Goal: Information Seeking & Learning: Learn about a topic

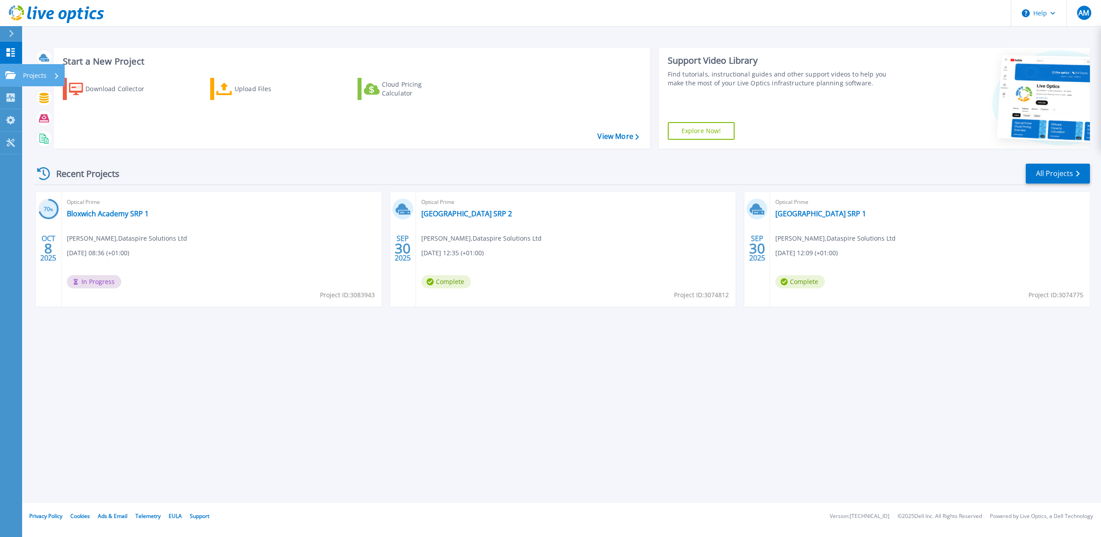
click at [9, 68] on link "Projects Projects" at bounding box center [11, 75] width 22 height 23
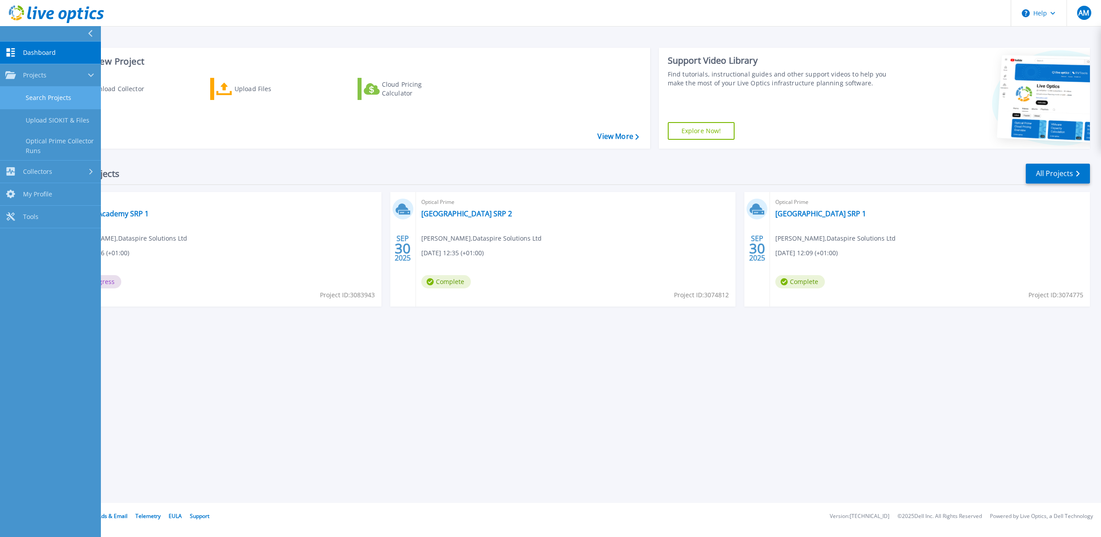
click at [47, 102] on link "Search Projects" at bounding box center [50, 98] width 101 height 23
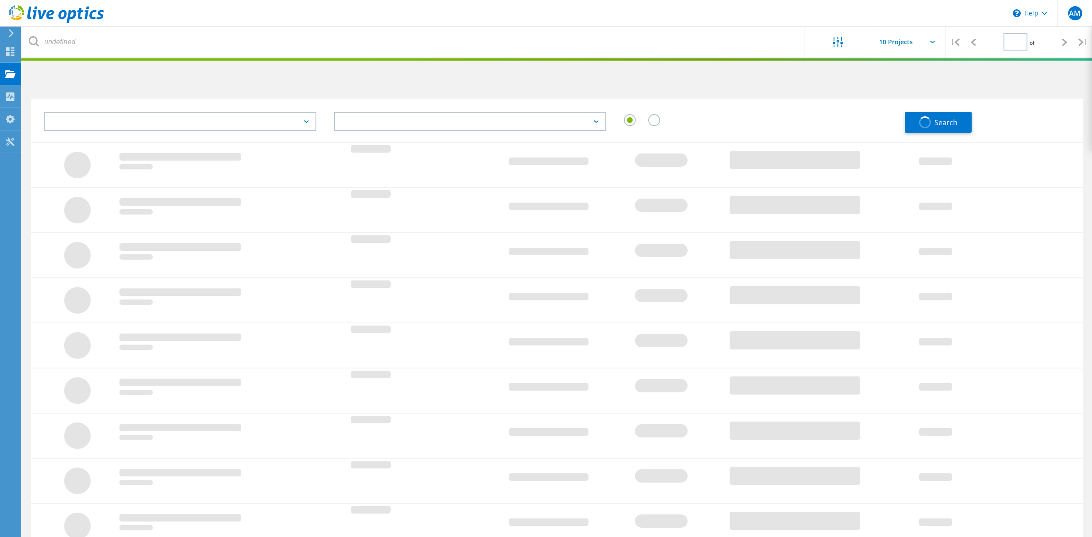
type input "1"
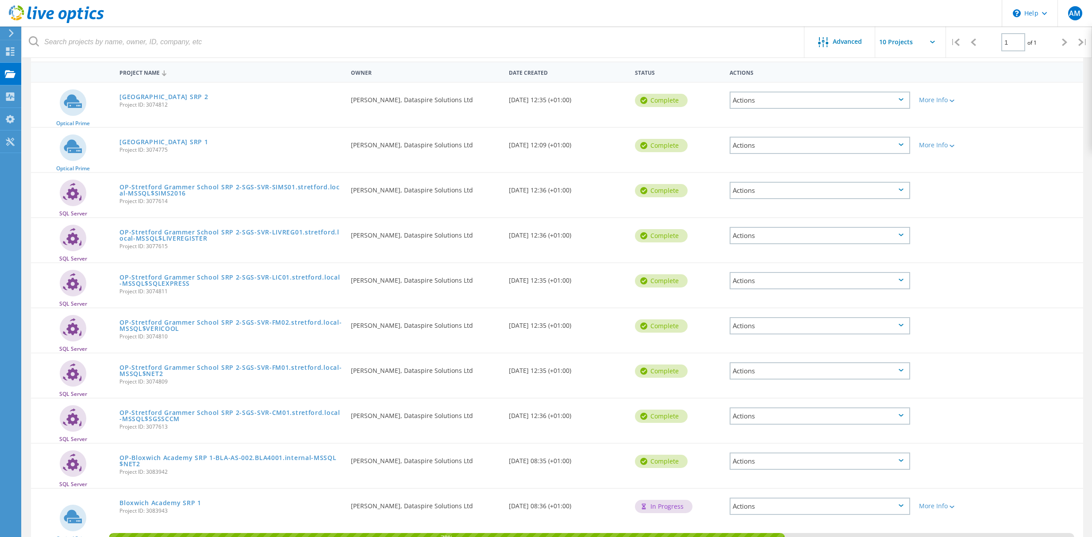
scroll to position [126, 0]
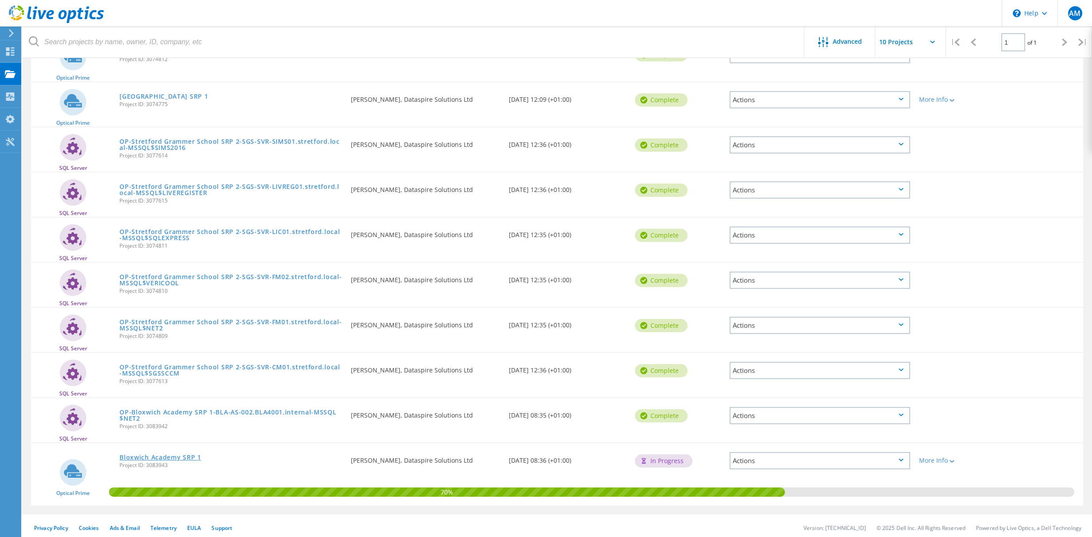
click at [146, 455] on link "Bloxwich Academy SRP 1" at bounding box center [160, 458] width 81 height 6
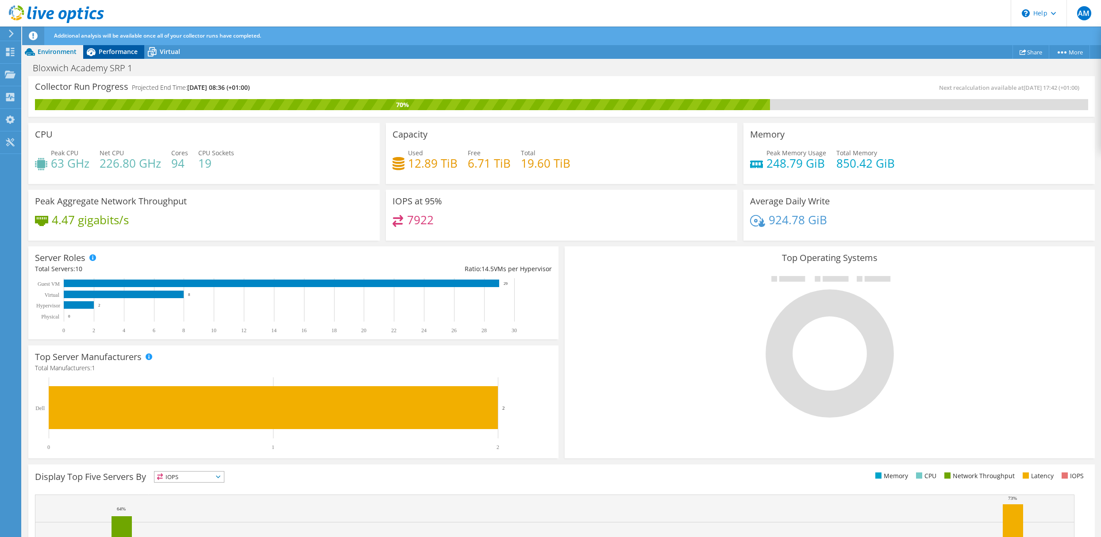
click at [120, 50] on span "Performance" at bounding box center [118, 51] width 39 height 8
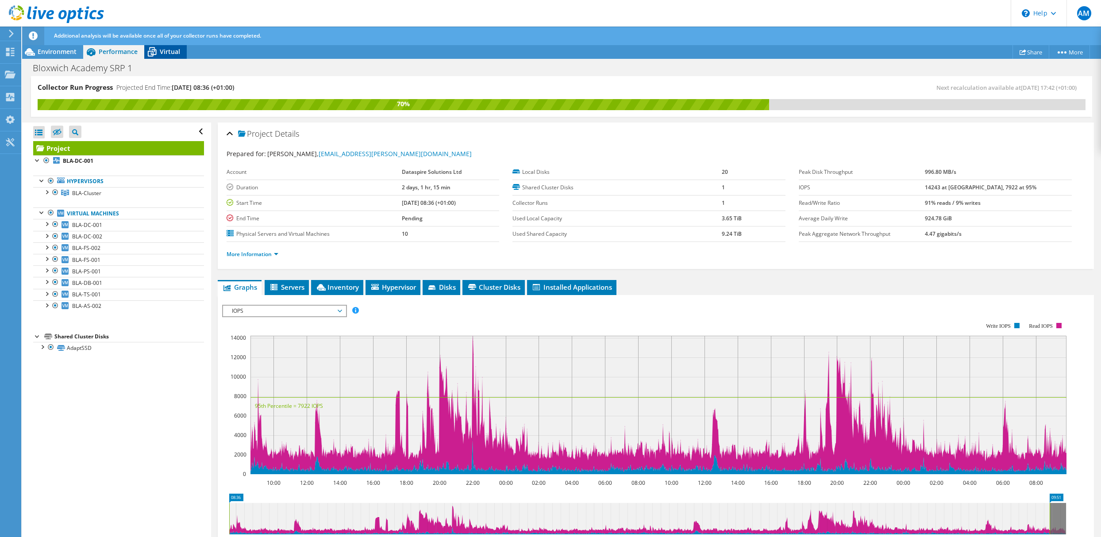
click at [165, 50] on span "Virtual" at bounding box center [170, 51] width 20 height 8
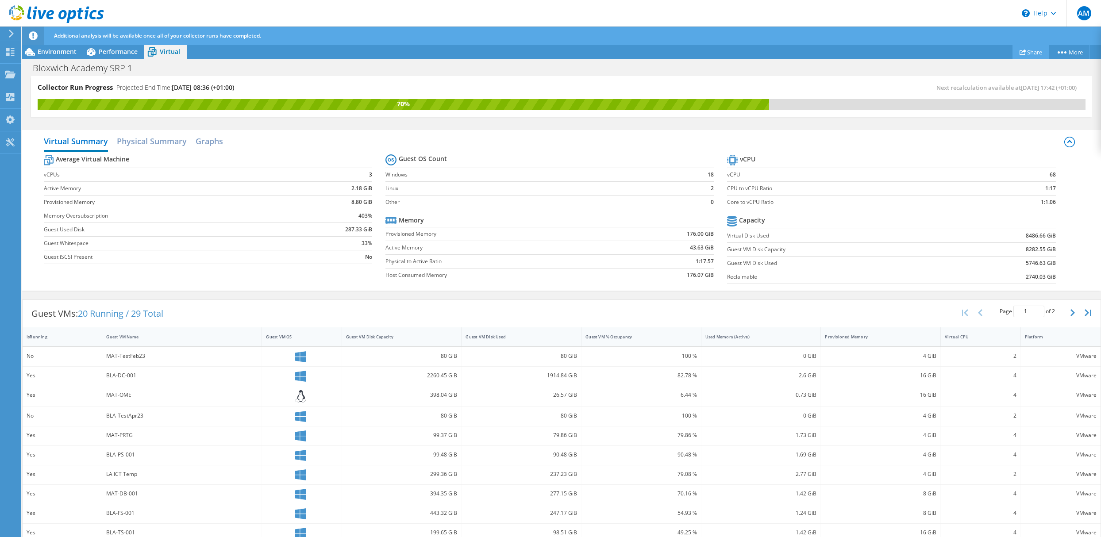
click at [1033, 52] on link "Share" at bounding box center [1031, 52] width 37 height 14
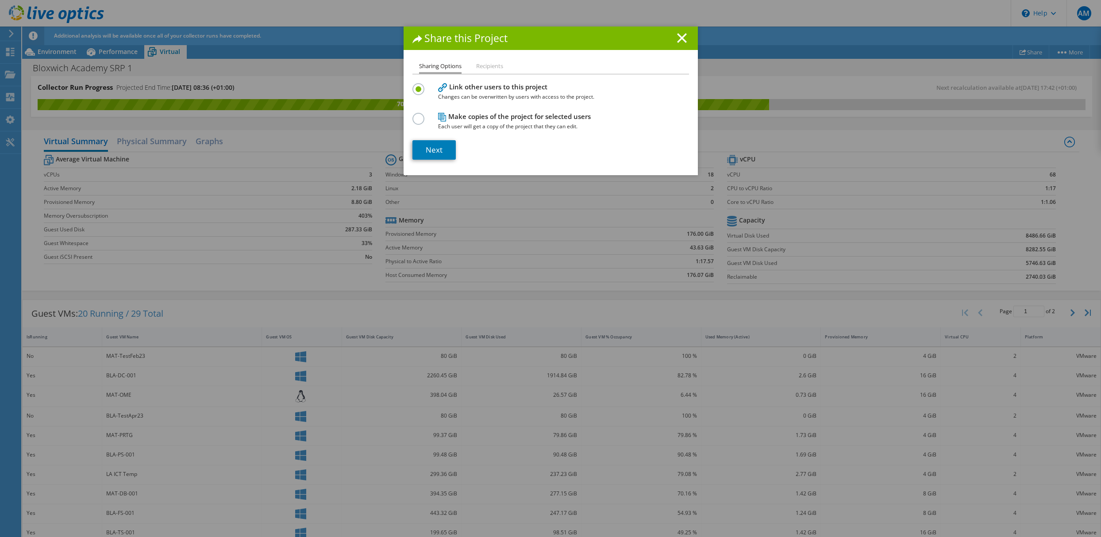
click at [486, 66] on li "Recipients" at bounding box center [489, 66] width 27 height 11
click at [673, 43] on div "Share this Project" at bounding box center [551, 38] width 294 height 23
click at [679, 39] on line at bounding box center [682, 38] width 9 height 9
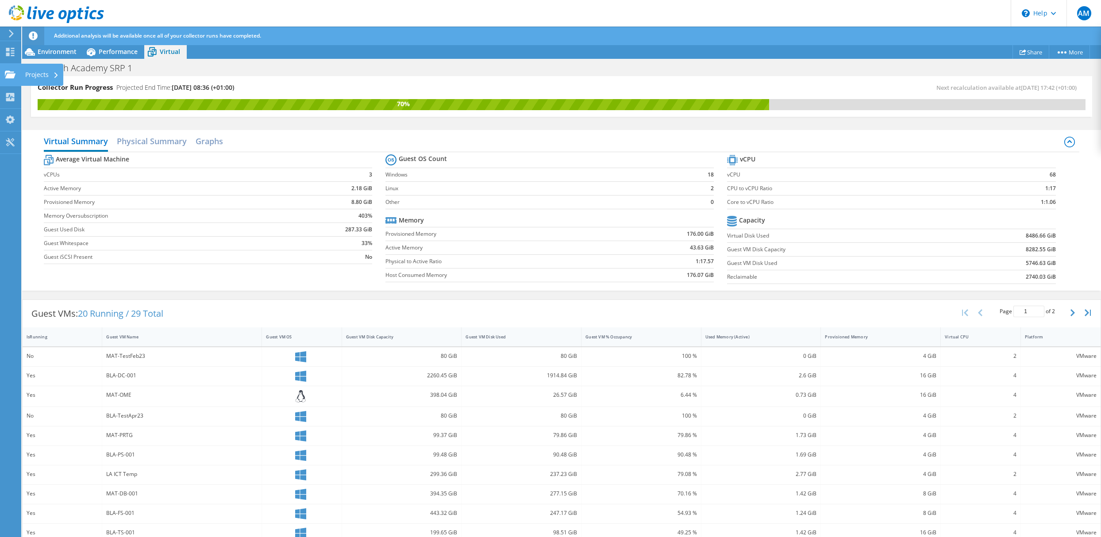
click at [40, 71] on div "Projects" at bounding box center [42, 75] width 42 height 22
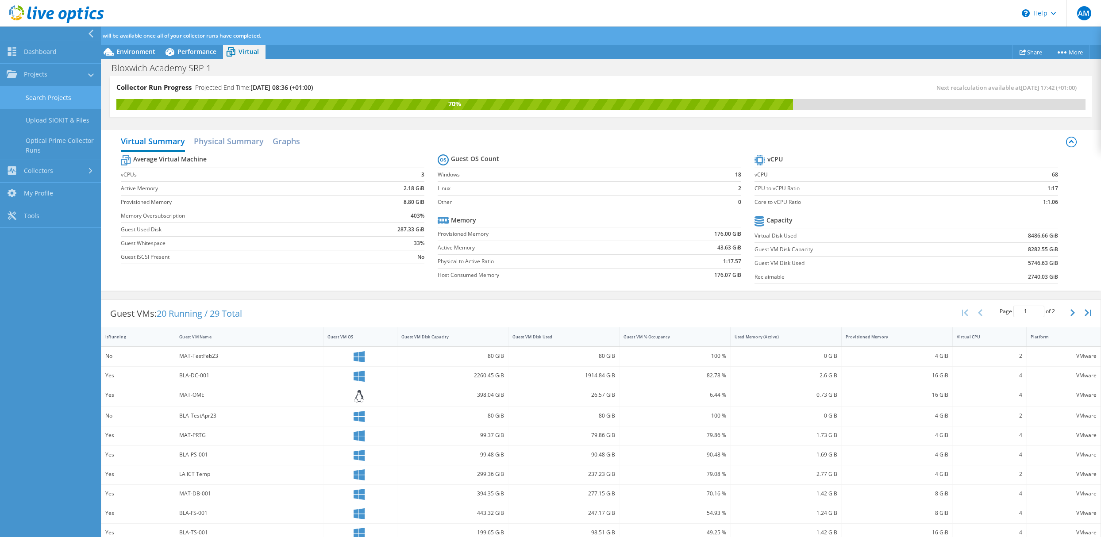
click at [41, 93] on link "Search Projects" at bounding box center [50, 97] width 101 height 23
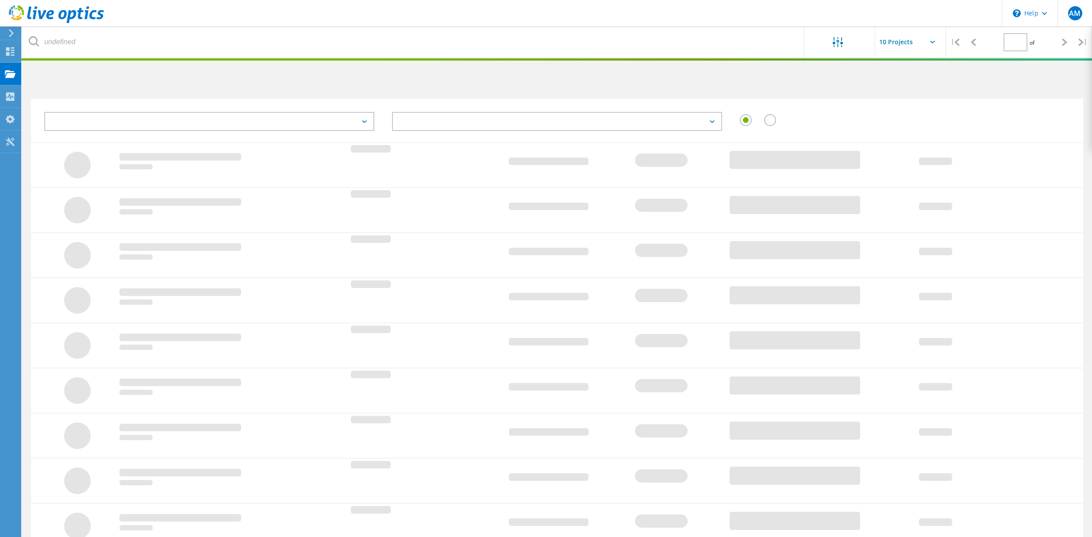
type input "1"
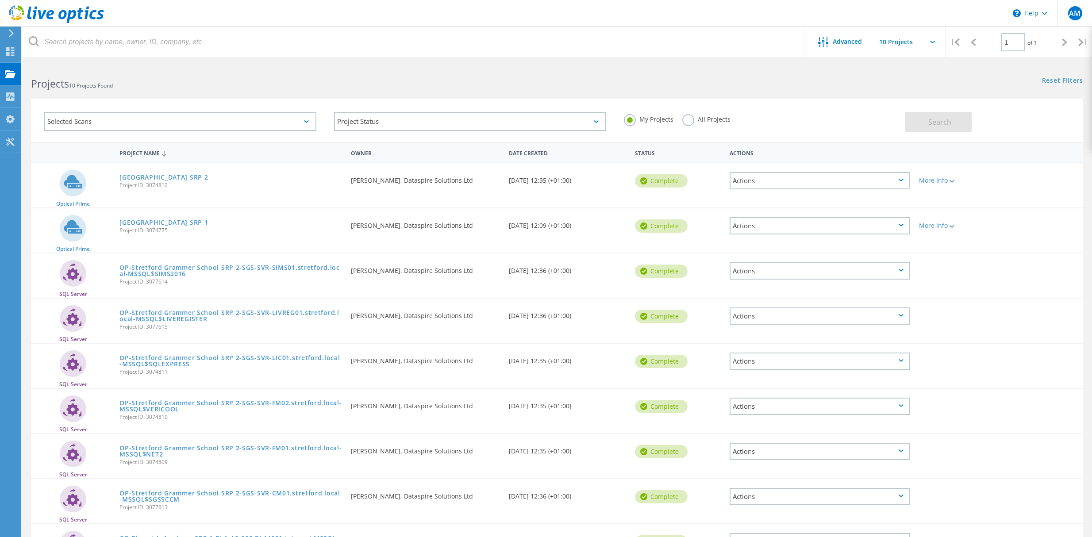
click at [900, 224] on icon at bounding box center [901, 225] width 5 height 3
click at [776, 227] on div "Share" at bounding box center [820, 233] width 179 height 14
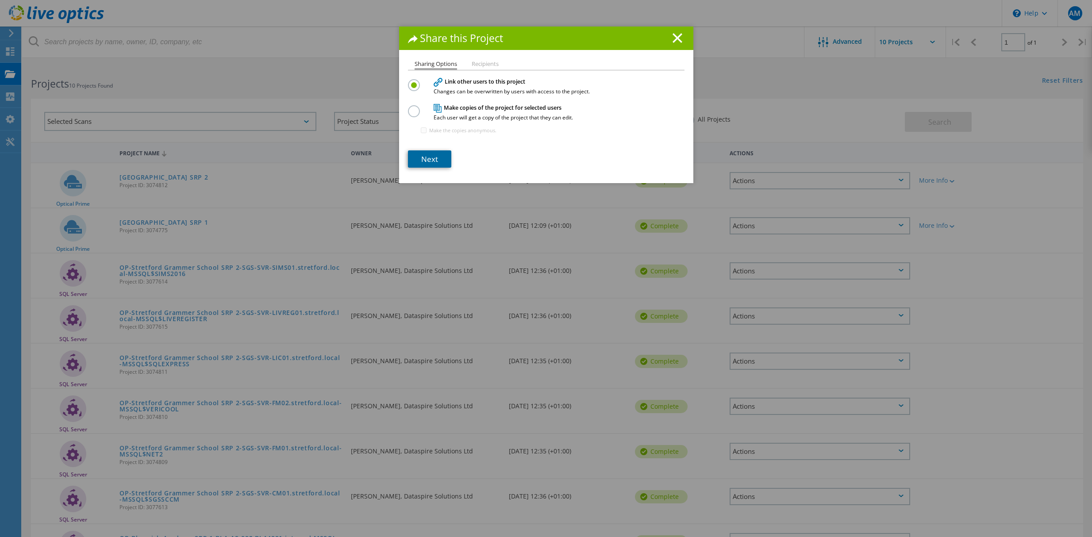
click at [427, 155] on link "Next" at bounding box center [429, 158] width 43 height 17
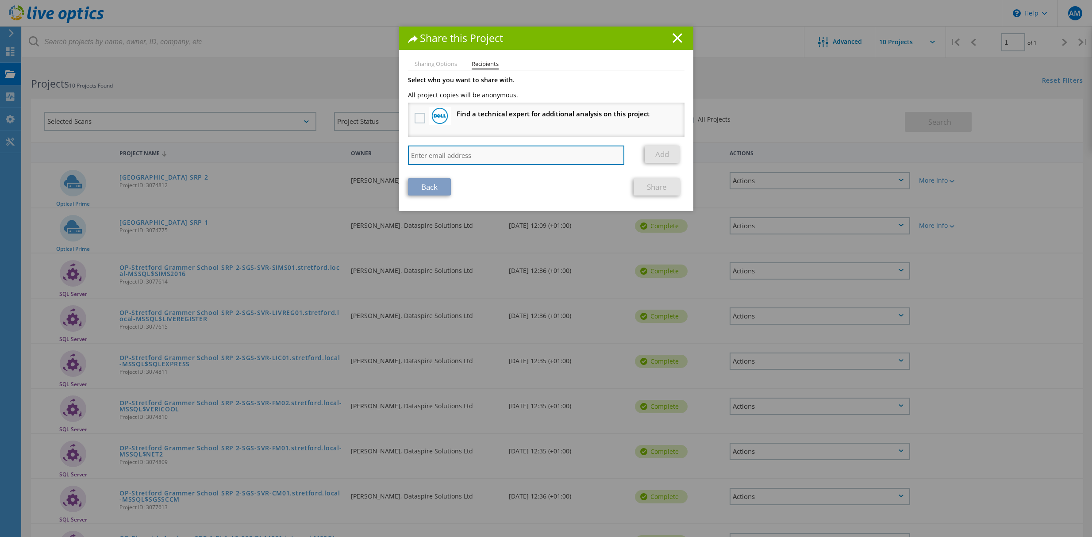
click at [506, 156] on input "search" at bounding box center [516, 155] width 217 height 19
type input "dean.stanley@dataspire.co.uk"
click at [657, 153] on link "Add" at bounding box center [662, 154] width 35 height 17
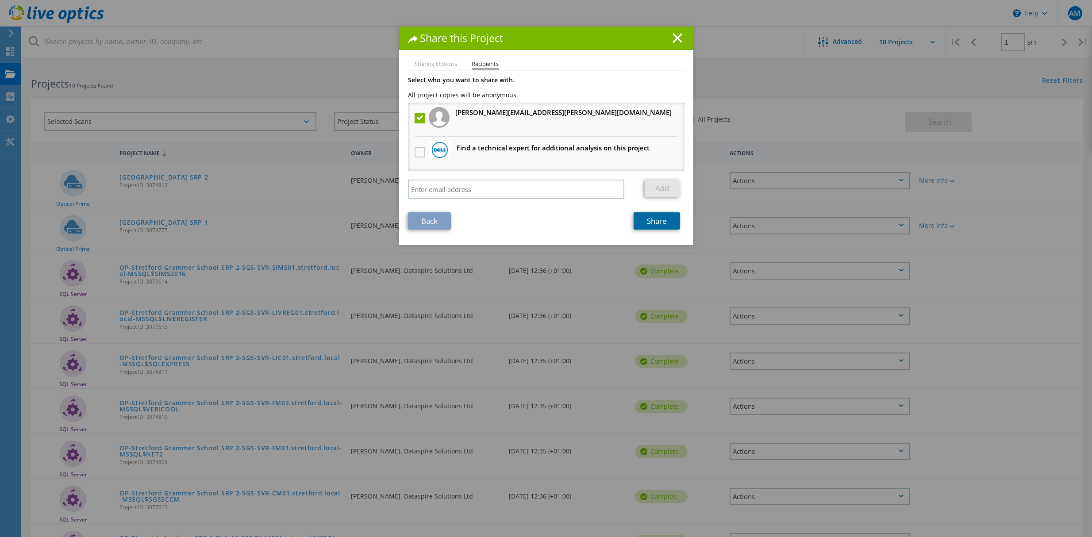
click at [658, 220] on link "Share" at bounding box center [657, 220] width 46 height 17
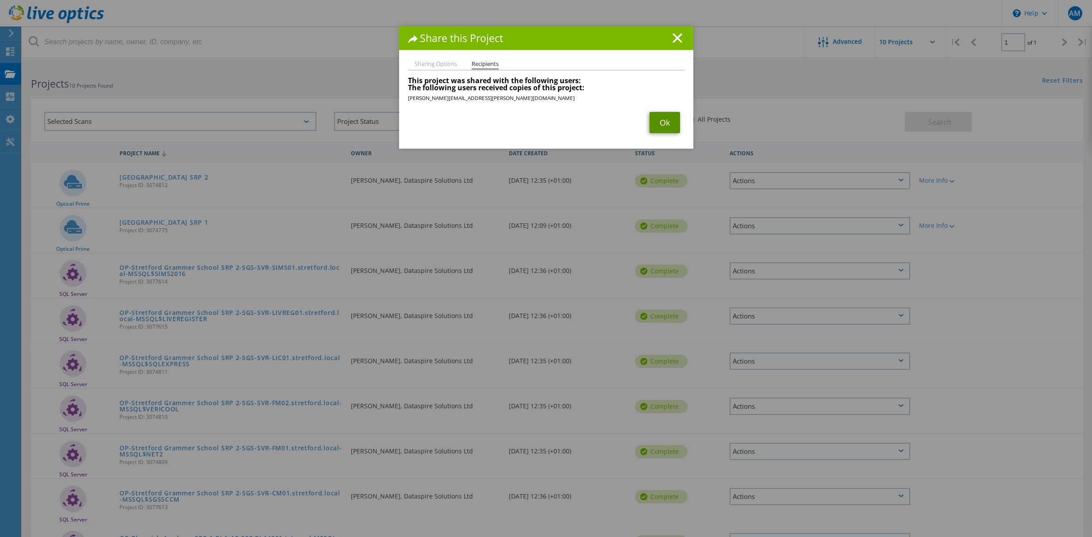
click at [660, 121] on link "Ok" at bounding box center [665, 122] width 31 height 21
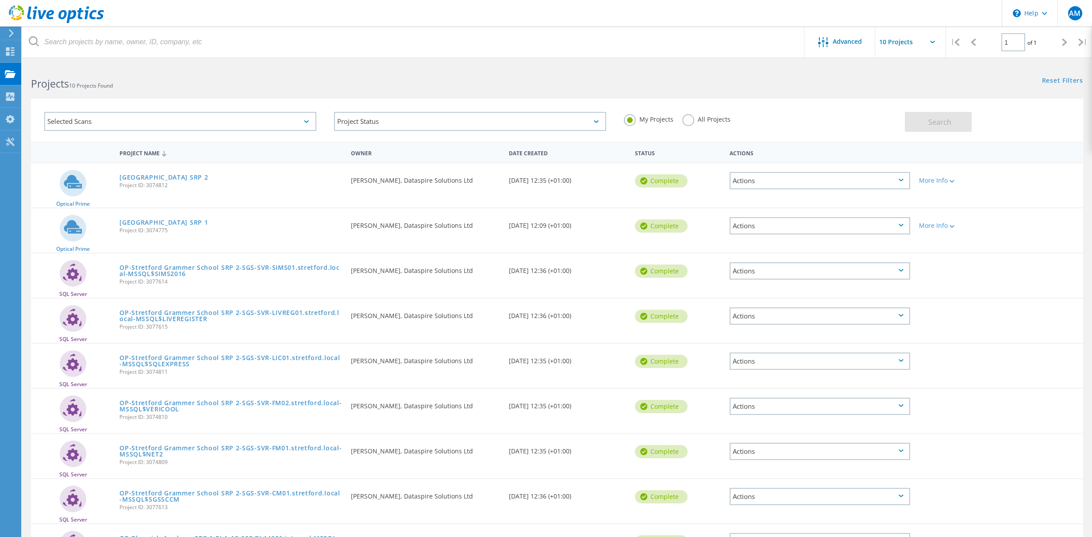
click at [902, 179] on icon at bounding box center [901, 180] width 5 height 3
click at [763, 185] on div "Share" at bounding box center [820, 188] width 179 height 14
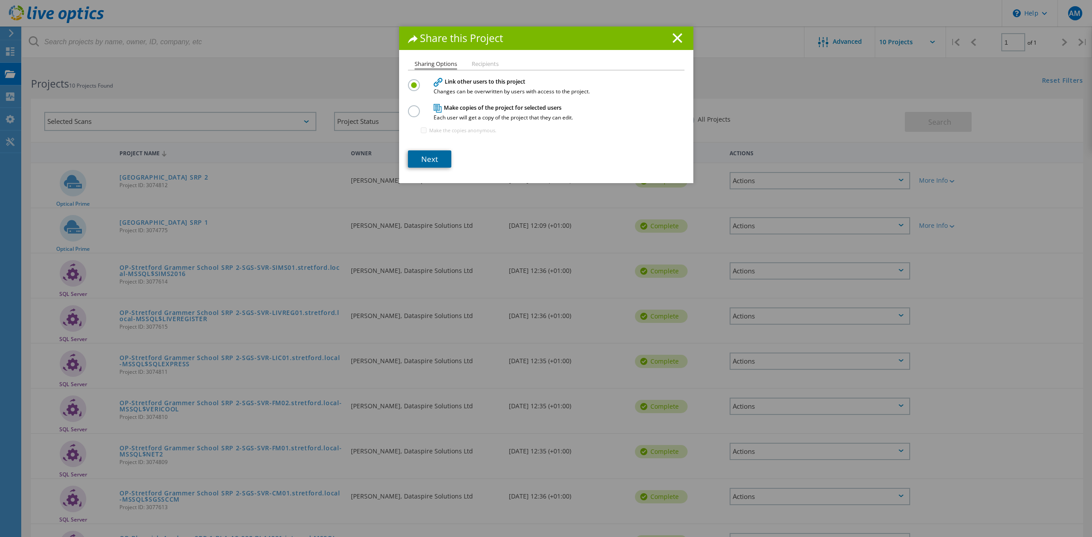
click at [420, 156] on link "Next" at bounding box center [429, 158] width 43 height 17
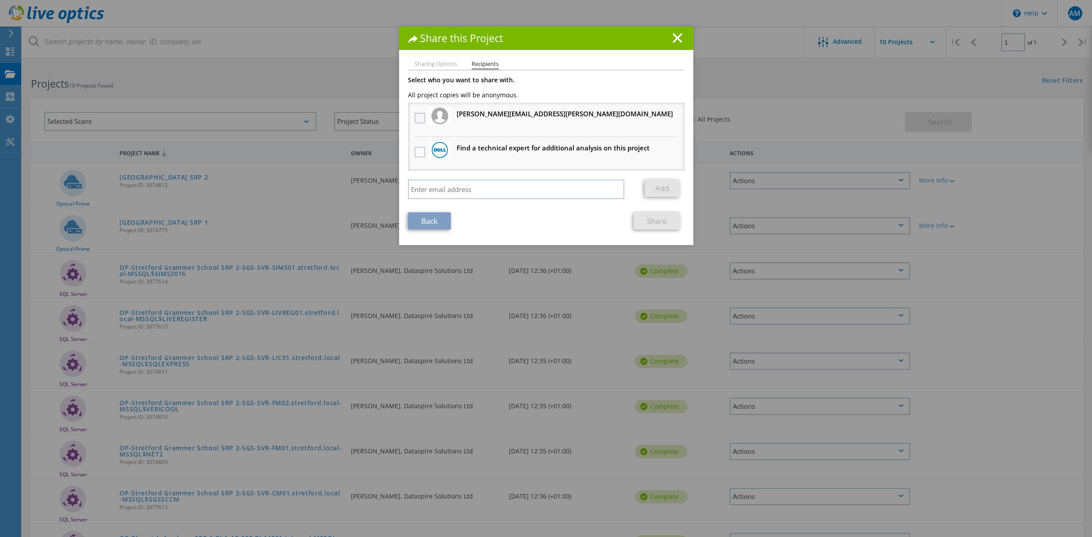
drag, startPoint x: 417, startPoint y: 121, endPoint x: 474, endPoint y: 121, distance: 56.7
click at [417, 120] on label at bounding box center [421, 118] width 13 height 11
click at [0, 0] on input "checkbox" at bounding box center [0, 0] width 0 height 0
click at [660, 220] on link "Share" at bounding box center [657, 220] width 46 height 17
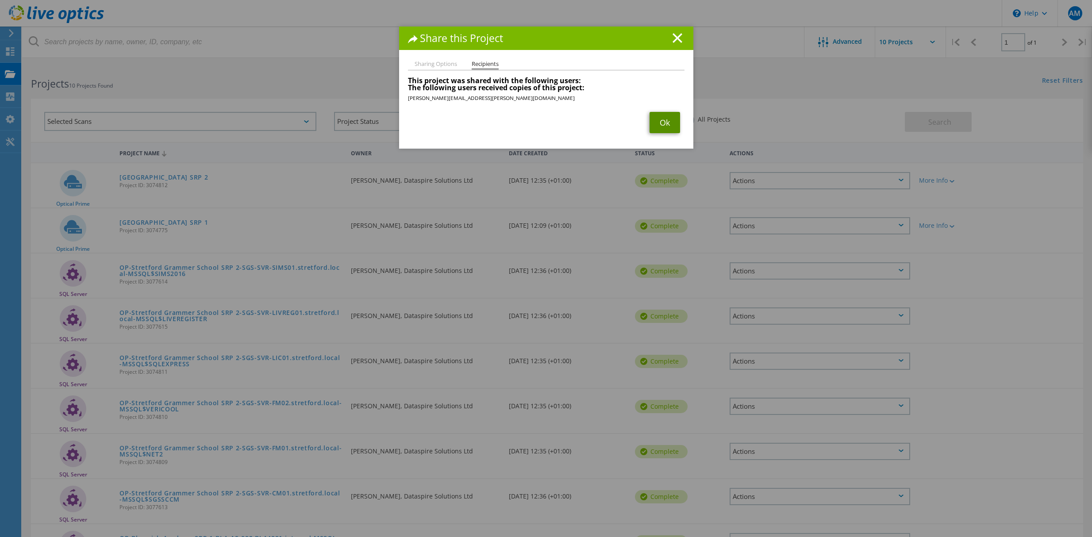
click at [659, 122] on link "Ok" at bounding box center [665, 122] width 31 height 21
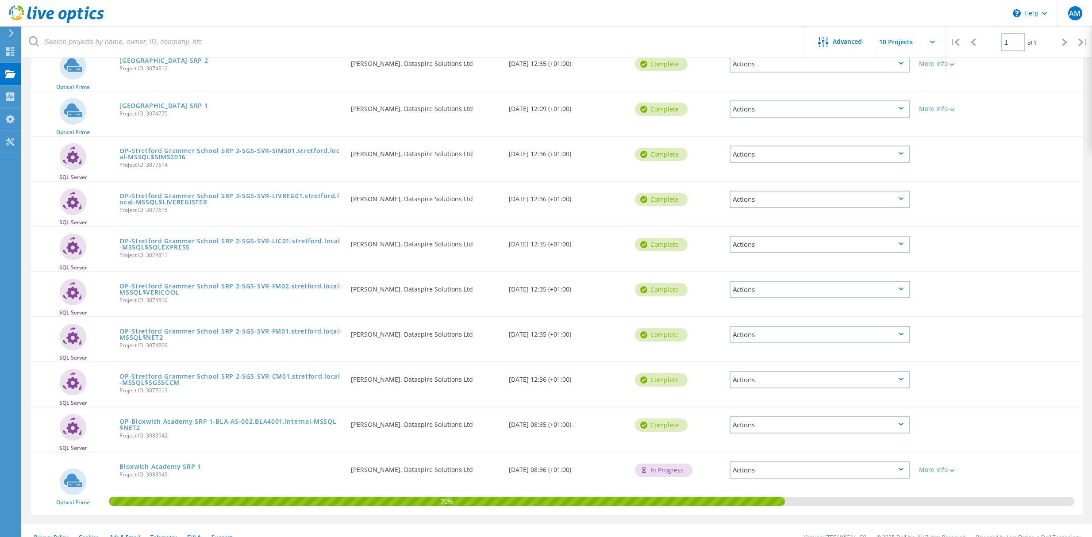
scroll to position [118, 0]
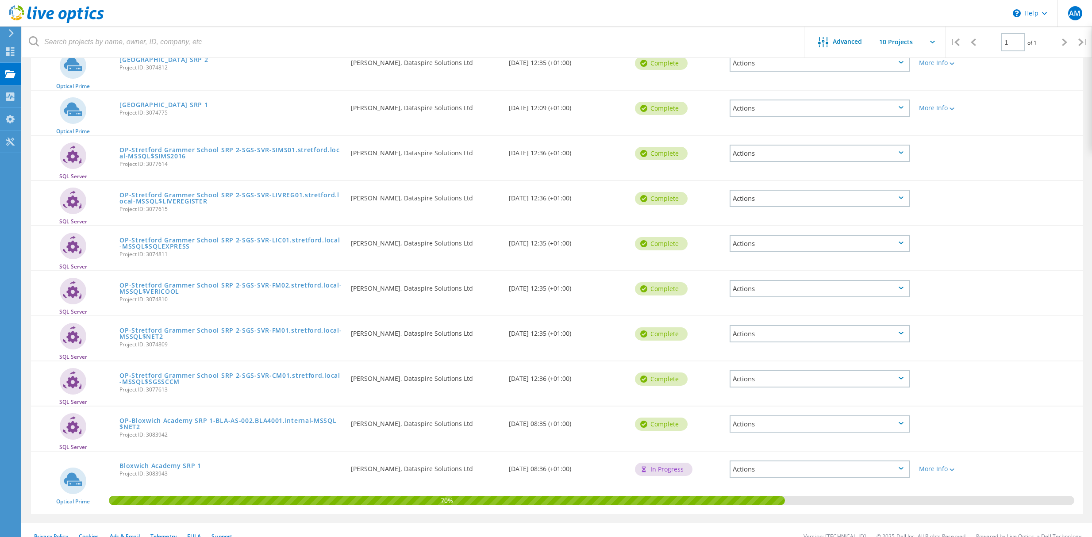
click at [906, 150] on div "Actions" at bounding box center [820, 153] width 181 height 17
click at [845, 161] on div "Share" at bounding box center [820, 161] width 179 height 14
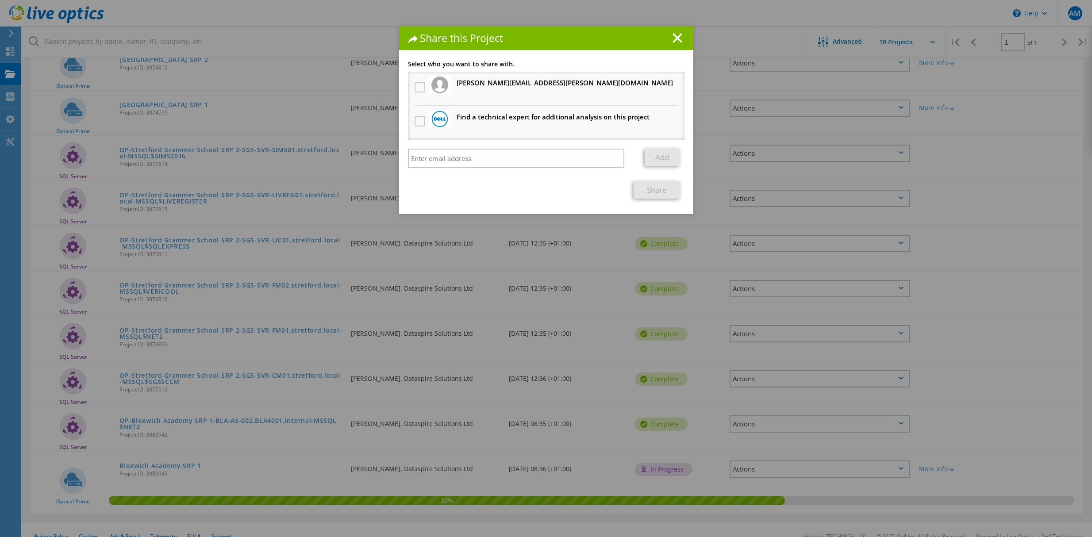
click at [418, 87] on label at bounding box center [421, 87] width 13 height 11
click at [0, 0] on input "checkbox" at bounding box center [0, 0] width 0 height 0
click at [652, 190] on link "Share" at bounding box center [657, 189] width 46 height 17
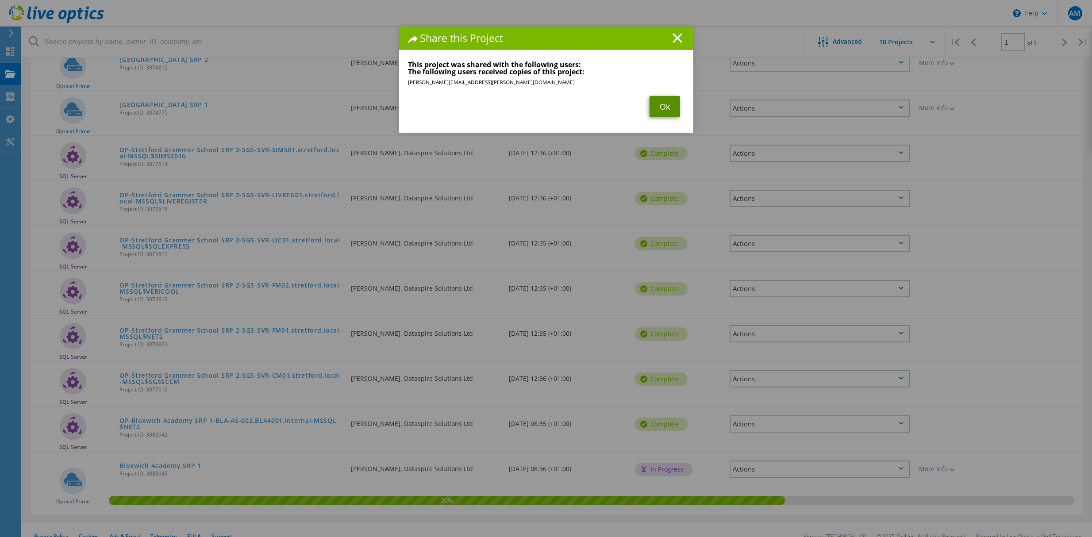
click at [664, 105] on link "Ok" at bounding box center [665, 106] width 31 height 21
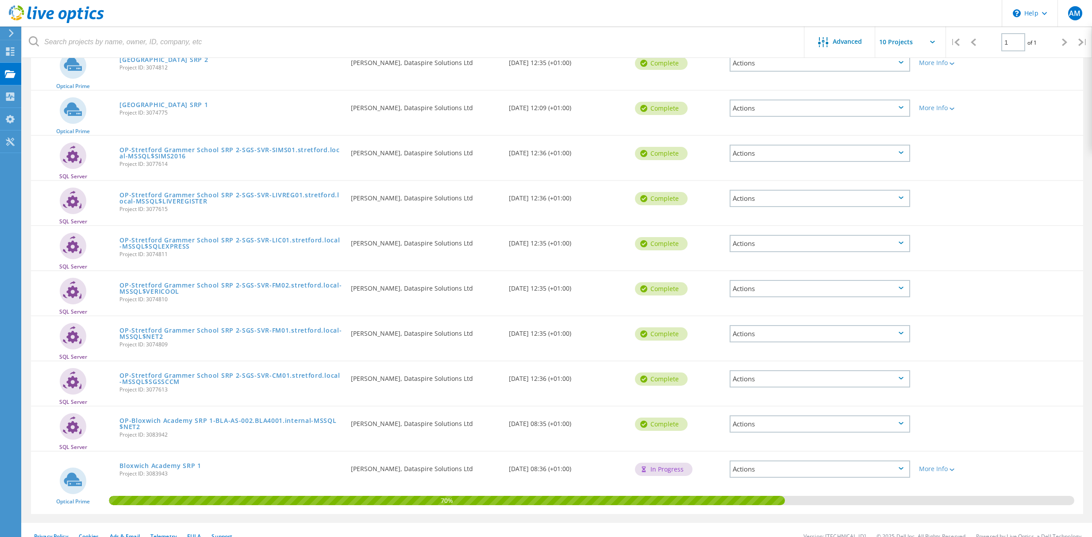
click at [900, 242] on icon at bounding box center [901, 243] width 5 height 3
click at [863, 250] on div "Share" at bounding box center [820, 251] width 179 height 14
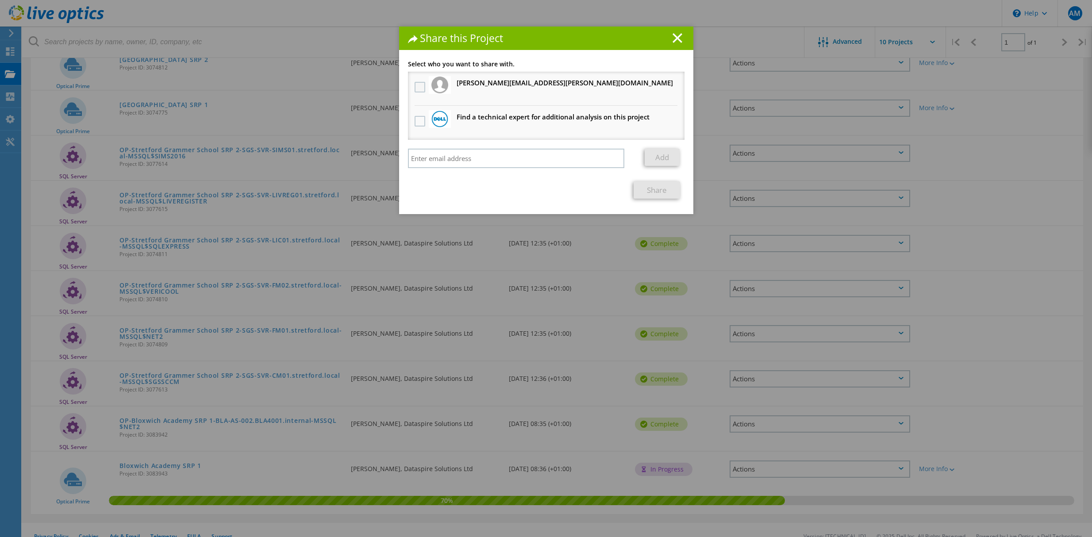
click at [415, 85] on label at bounding box center [421, 87] width 13 height 11
click at [0, 0] on input "checkbox" at bounding box center [0, 0] width 0 height 0
click at [649, 188] on link "Share" at bounding box center [657, 189] width 46 height 17
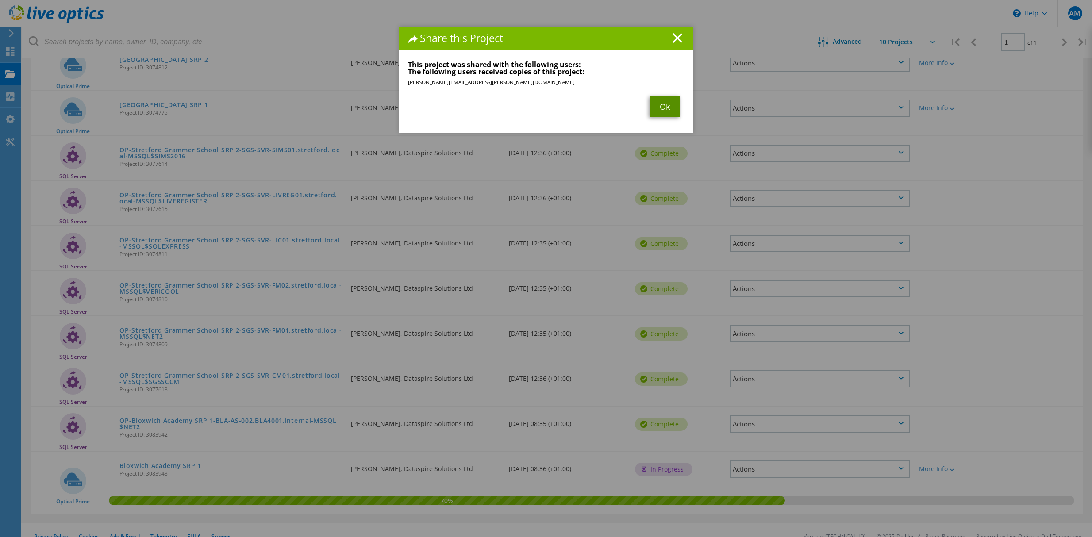
click at [652, 110] on link "Ok" at bounding box center [665, 106] width 31 height 21
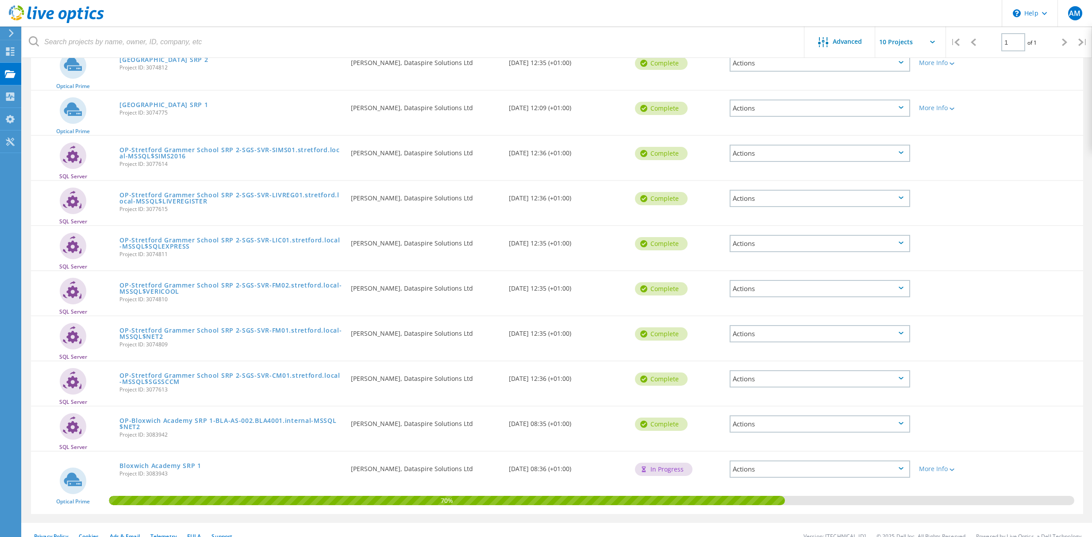
click at [899, 287] on icon at bounding box center [901, 288] width 5 height 3
click at [787, 294] on div "Share" at bounding box center [820, 296] width 179 height 14
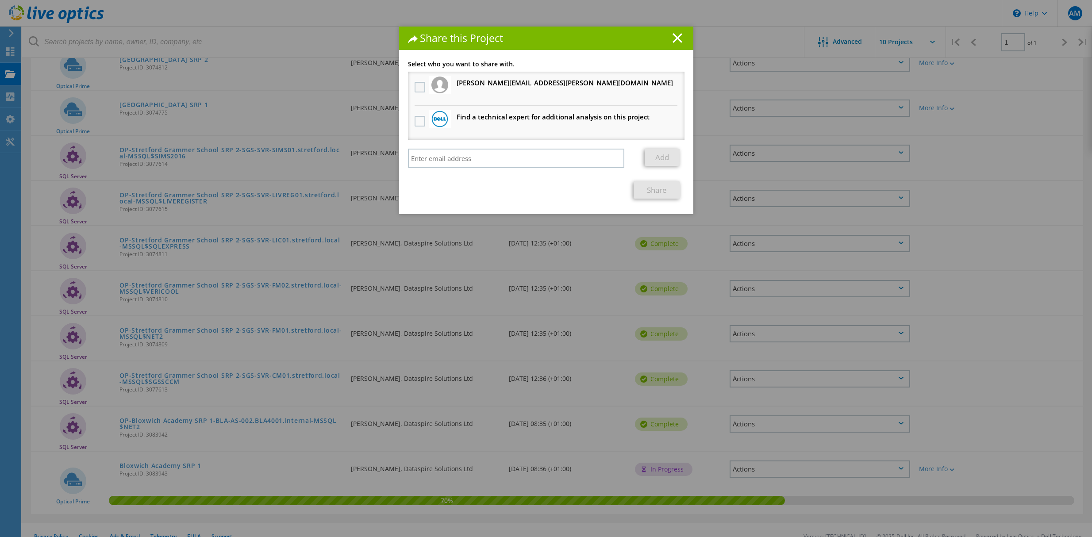
click at [417, 89] on label at bounding box center [421, 87] width 13 height 11
click at [0, 0] on input "checkbox" at bounding box center [0, 0] width 0 height 0
click at [657, 184] on link "Share" at bounding box center [657, 189] width 46 height 17
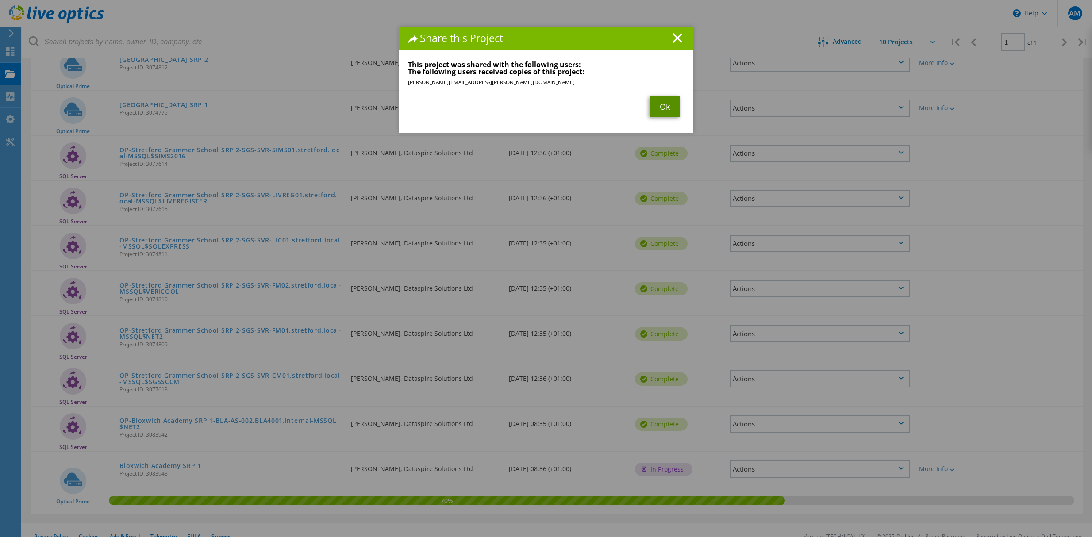
click at [661, 108] on link "Ok" at bounding box center [665, 106] width 31 height 21
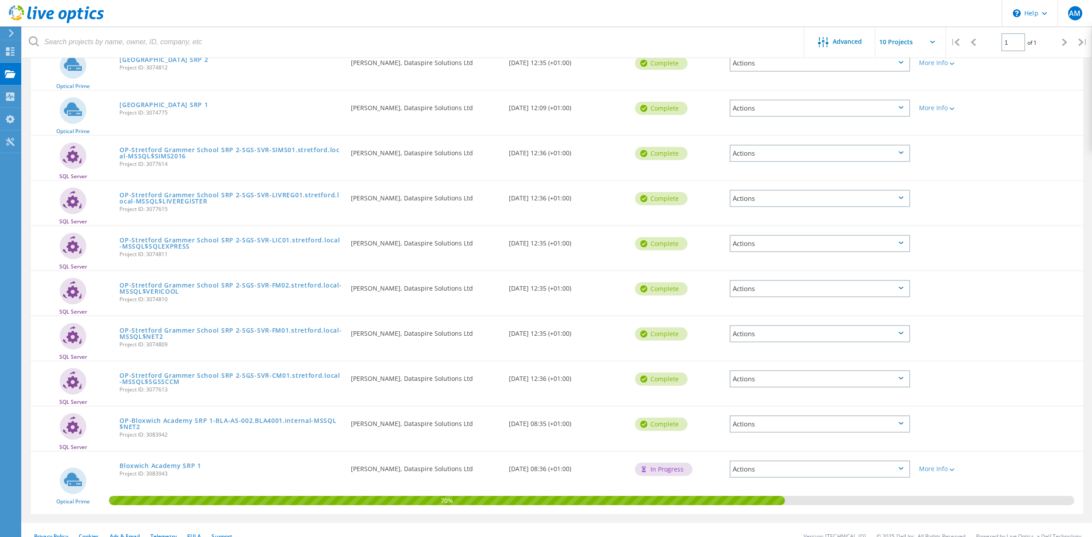
click at [898, 329] on div "Actions" at bounding box center [820, 333] width 181 height 17
click at [776, 335] on div "Share" at bounding box center [820, 341] width 179 height 14
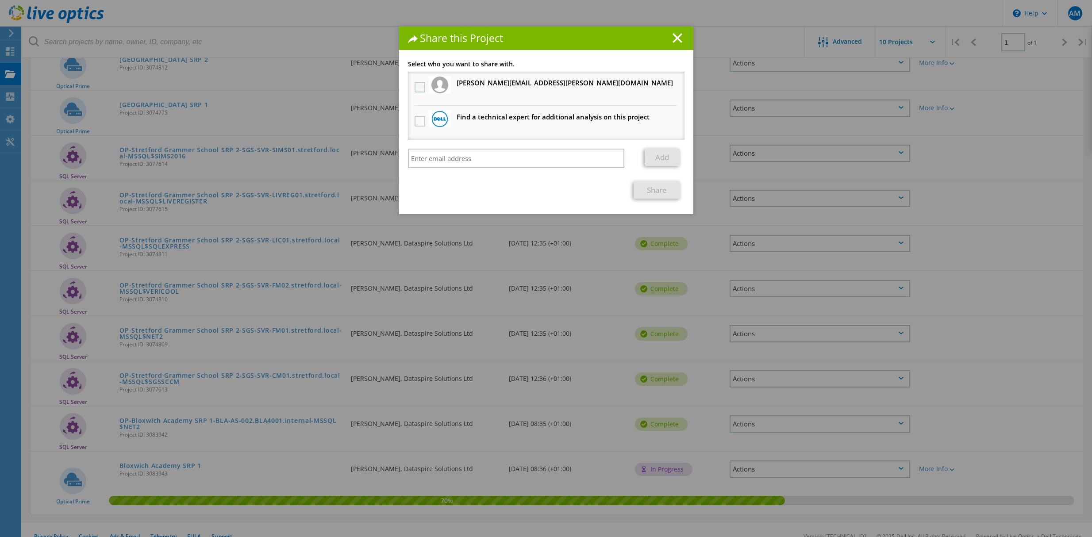
click at [417, 90] on label at bounding box center [421, 87] width 13 height 11
click at [0, 0] on input "checkbox" at bounding box center [0, 0] width 0 height 0
click at [651, 184] on link "Share" at bounding box center [657, 189] width 46 height 17
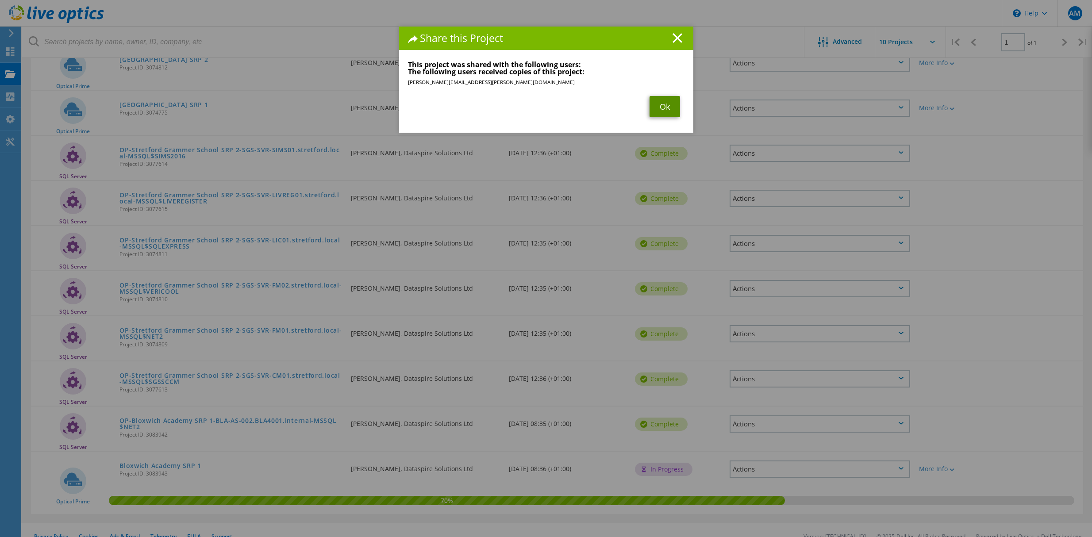
click at [652, 106] on link "Ok" at bounding box center [665, 106] width 31 height 21
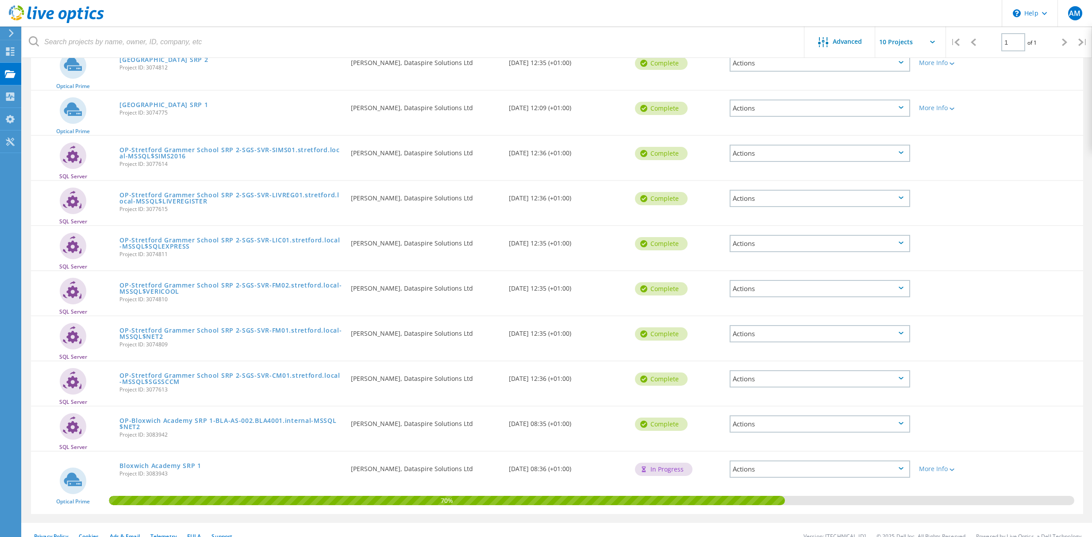
click at [902, 377] on icon at bounding box center [901, 378] width 5 height 3
click at [827, 384] on div "Share" at bounding box center [820, 386] width 179 height 14
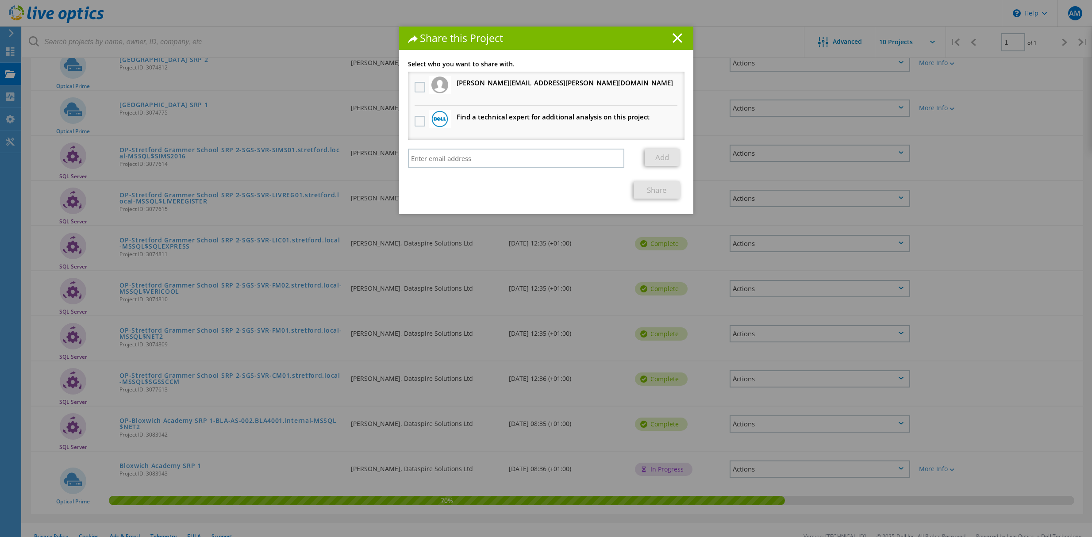
click at [417, 87] on label at bounding box center [421, 87] width 13 height 11
click at [0, 0] on input "checkbox" at bounding box center [0, 0] width 0 height 0
click at [652, 184] on link "Share" at bounding box center [657, 189] width 46 height 17
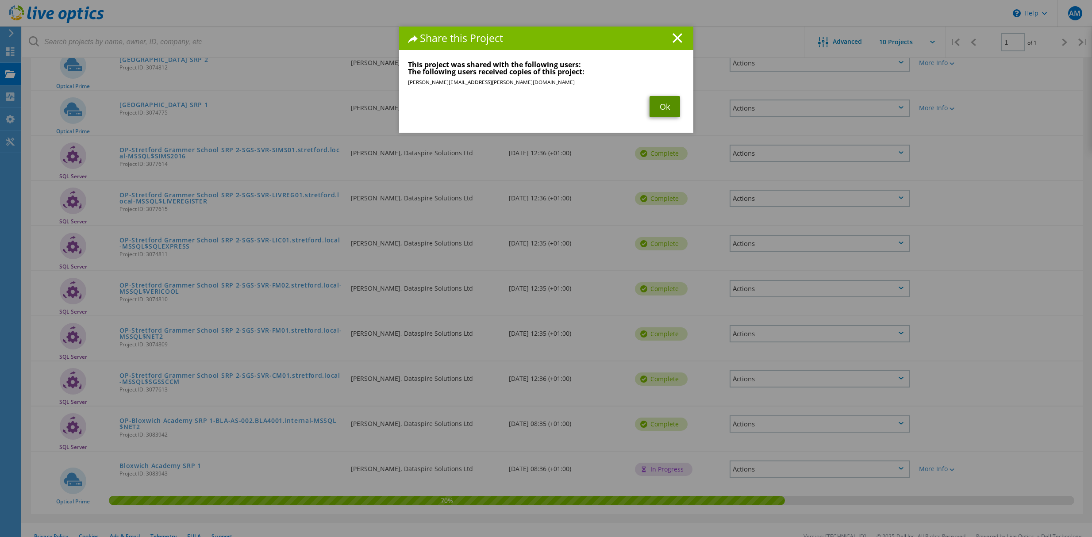
click at [664, 107] on link "Ok" at bounding box center [665, 106] width 31 height 21
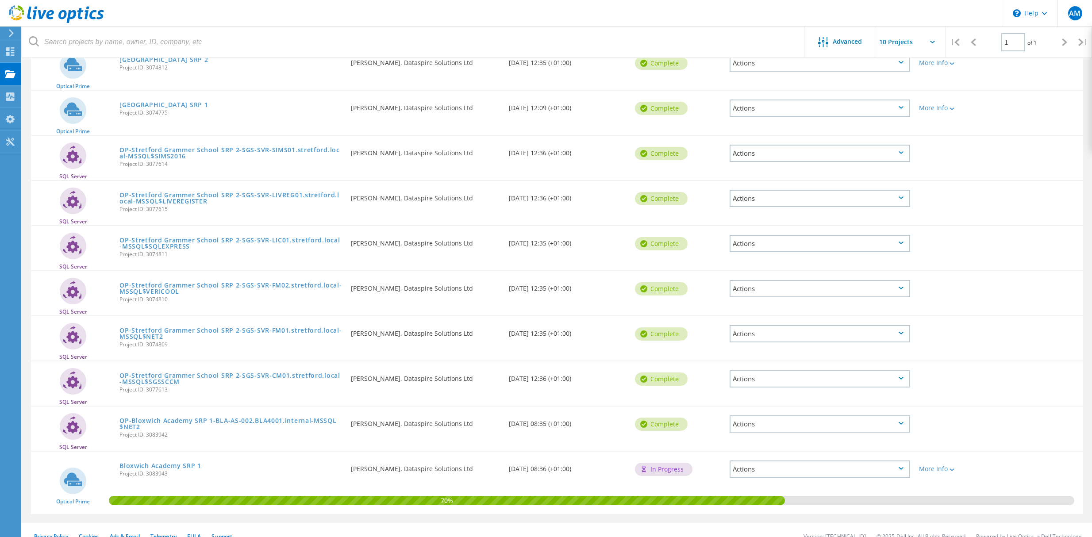
scroll to position [126, 0]
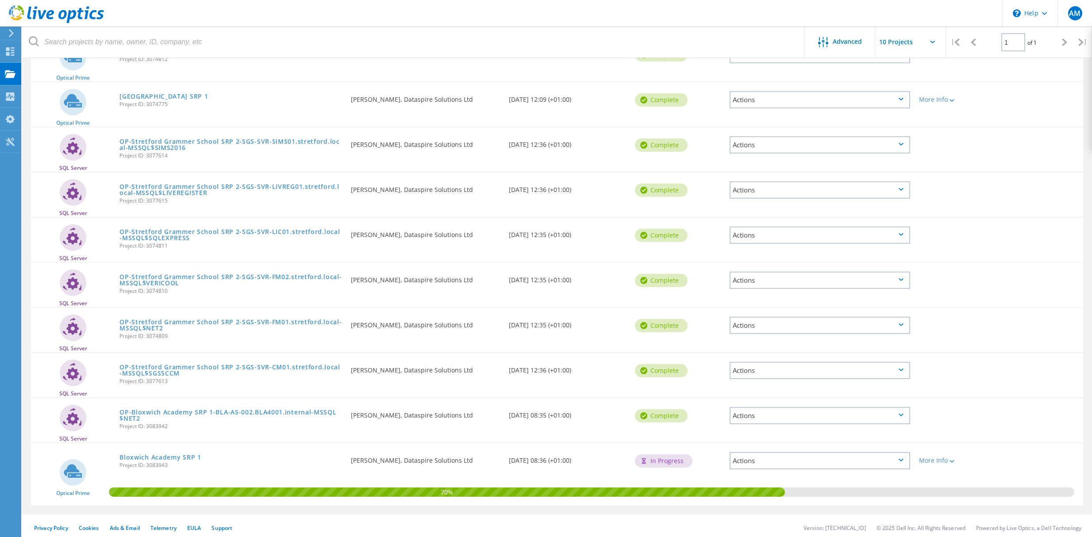
click at [903, 459] on icon at bounding box center [901, 460] width 5 height 3
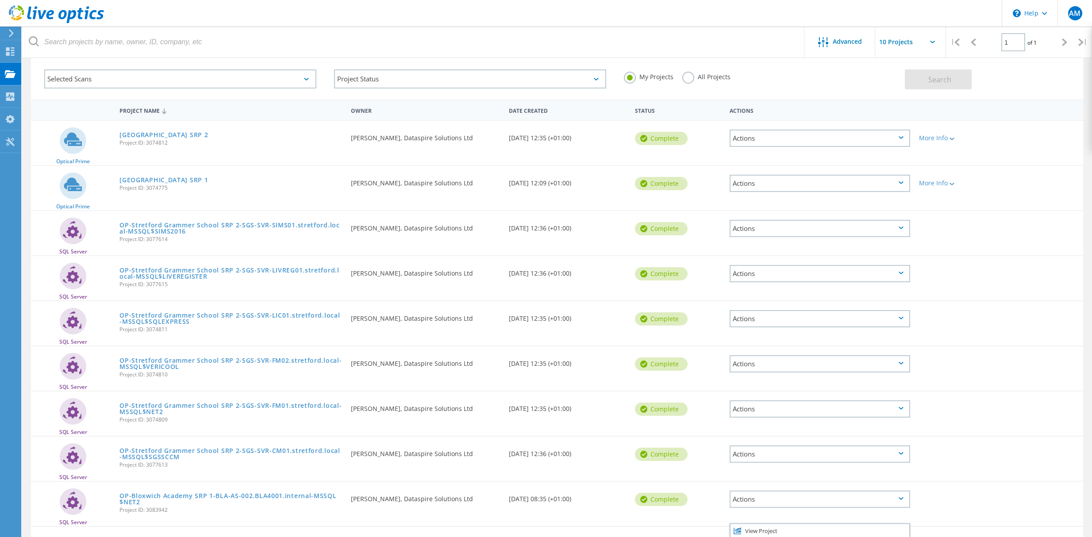
scroll to position [0, 0]
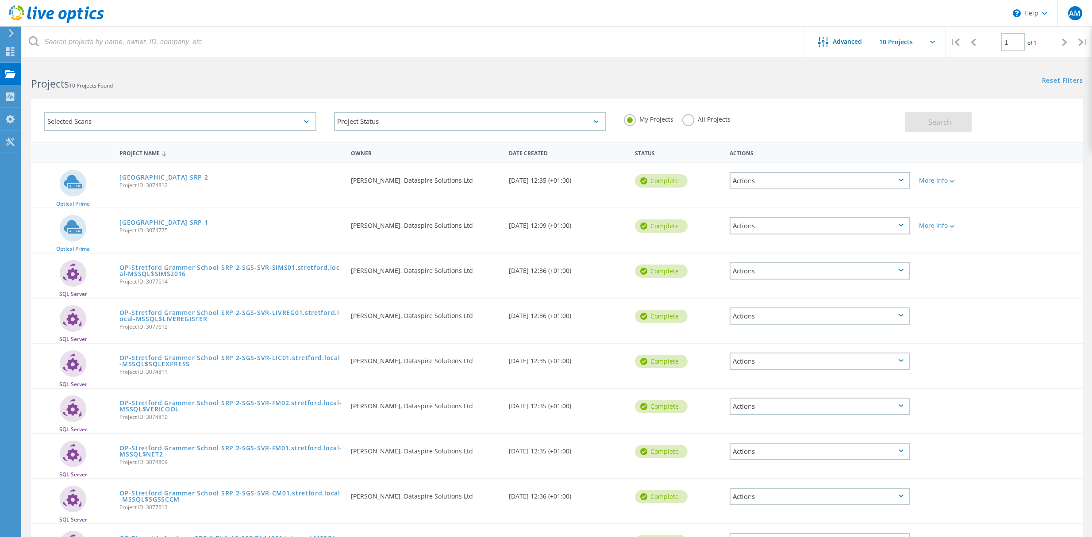
click at [903, 179] on icon at bounding box center [901, 180] width 5 height 3
click at [903, 224] on icon at bounding box center [901, 225] width 5 height 3
click at [904, 268] on div "Actions" at bounding box center [820, 270] width 181 height 17
click at [1001, 273] on div "SQL Server OP-Stretford Grammer School SRP 2-SGS-SVR-SIMS01.stretford.local-MSS…" at bounding box center [557, 276] width 1053 height 44
click at [900, 226] on div "Actions" at bounding box center [820, 225] width 181 height 17
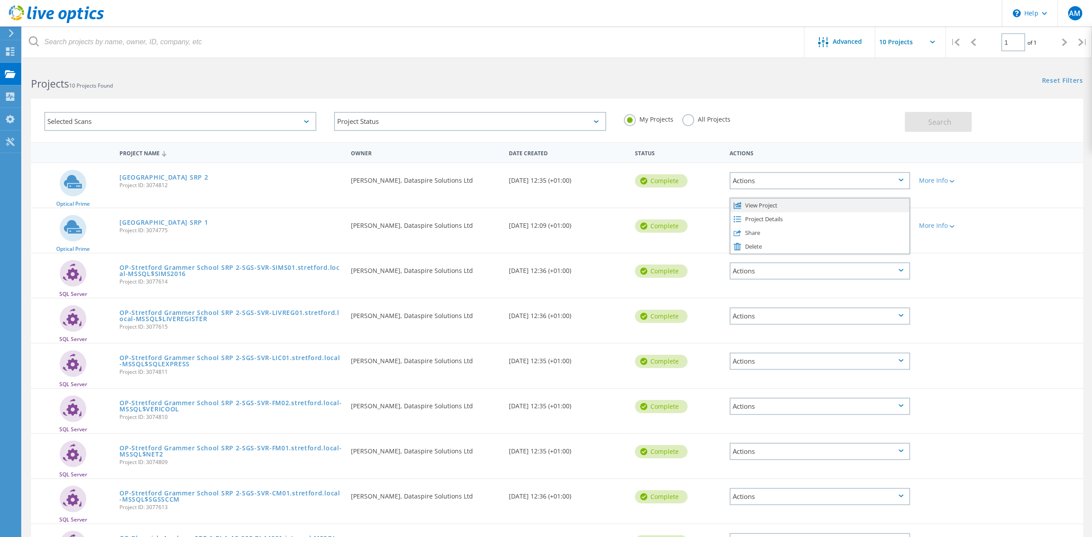
click at [773, 202] on div "View Project" at bounding box center [820, 206] width 179 height 14
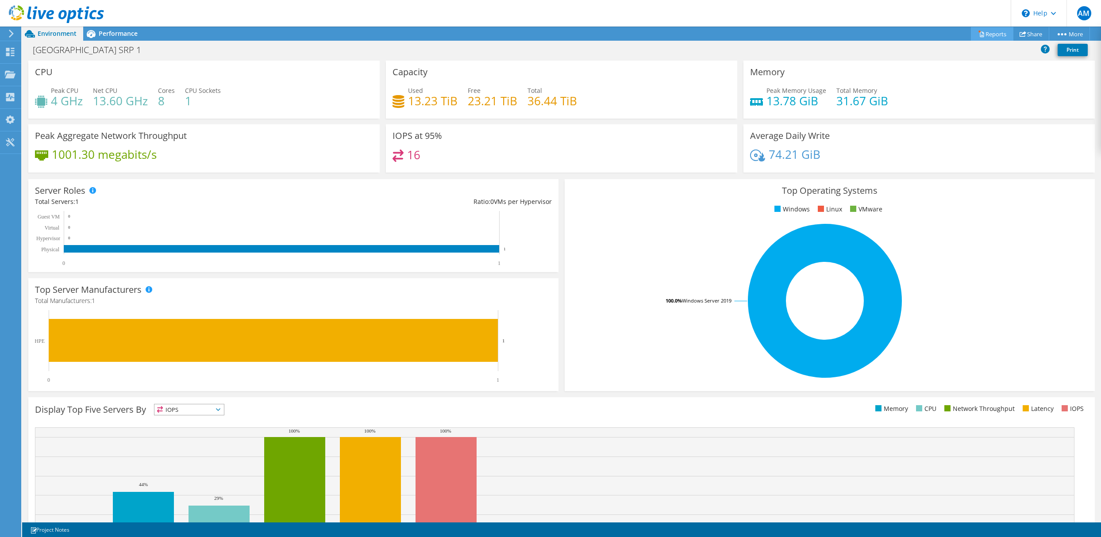
click at [988, 34] on link "Reports" at bounding box center [992, 34] width 42 height 14
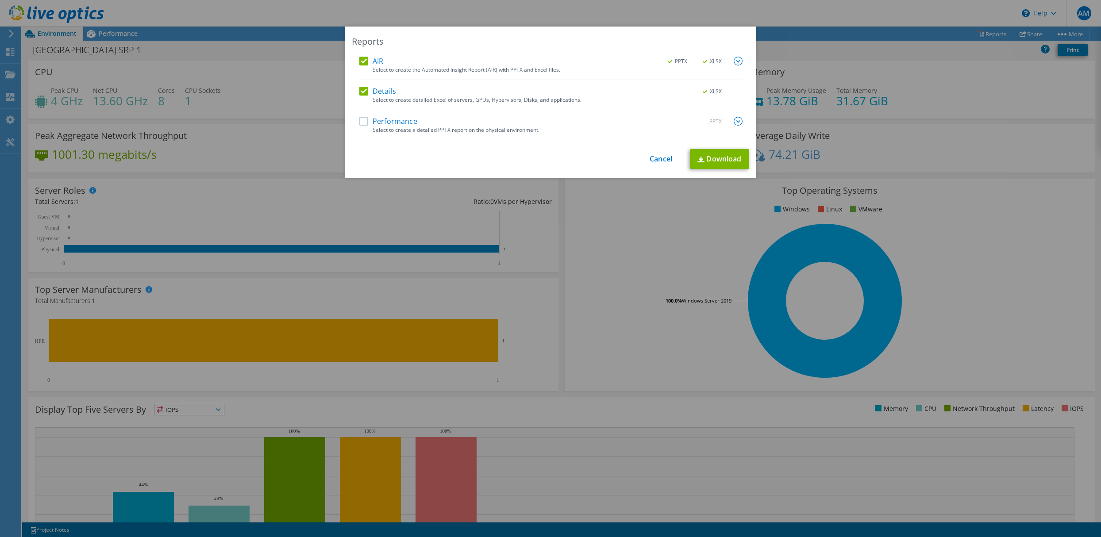
click at [359, 58] on label "AIR" at bounding box center [371, 61] width 24 height 9
click at [0, 0] on input "AIR" at bounding box center [0, 0] width 0 height 0
click at [721, 158] on link "Download" at bounding box center [719, 159] width 59 height 20
click at [662, 158] on link "Cancel" at bounding box center [661, 159] width 23 height 8
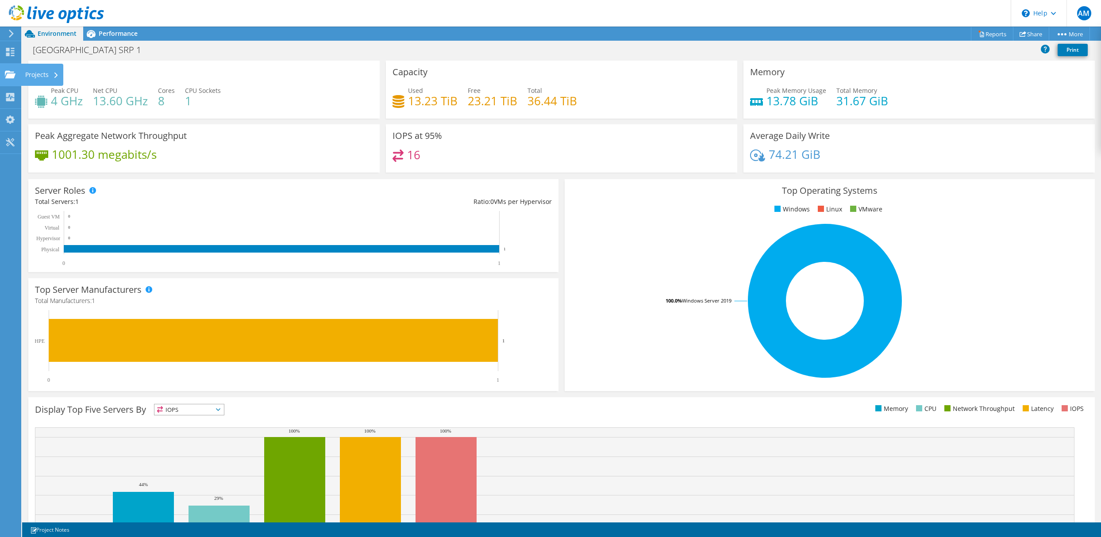
click at [36, 71] on div "Projects" at bounding box center [42, 75] width 42 height 22
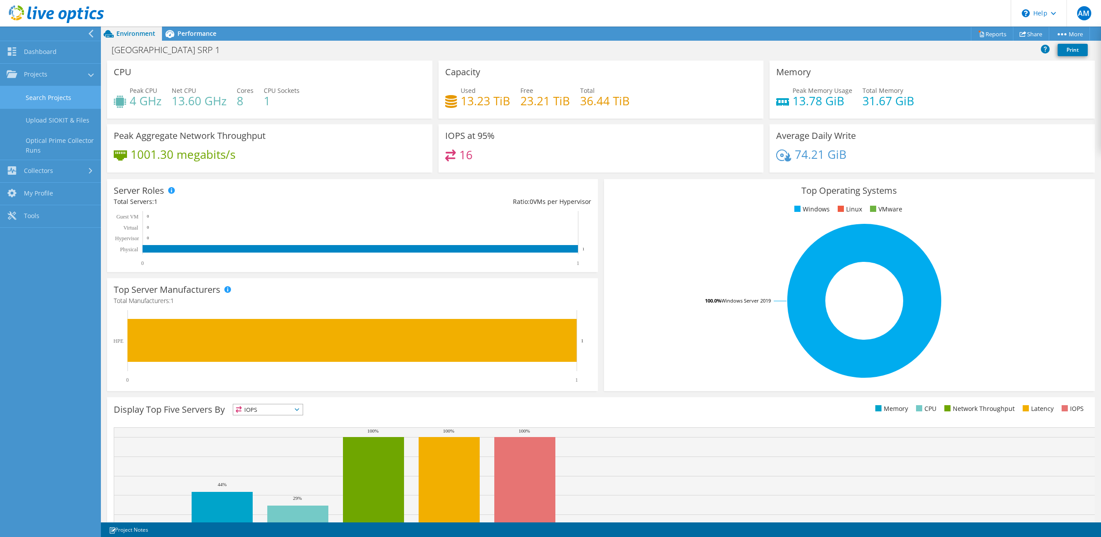
click at [37, 91] on link "Search Projects" at bounding box center [50, 97] width 101 height 23
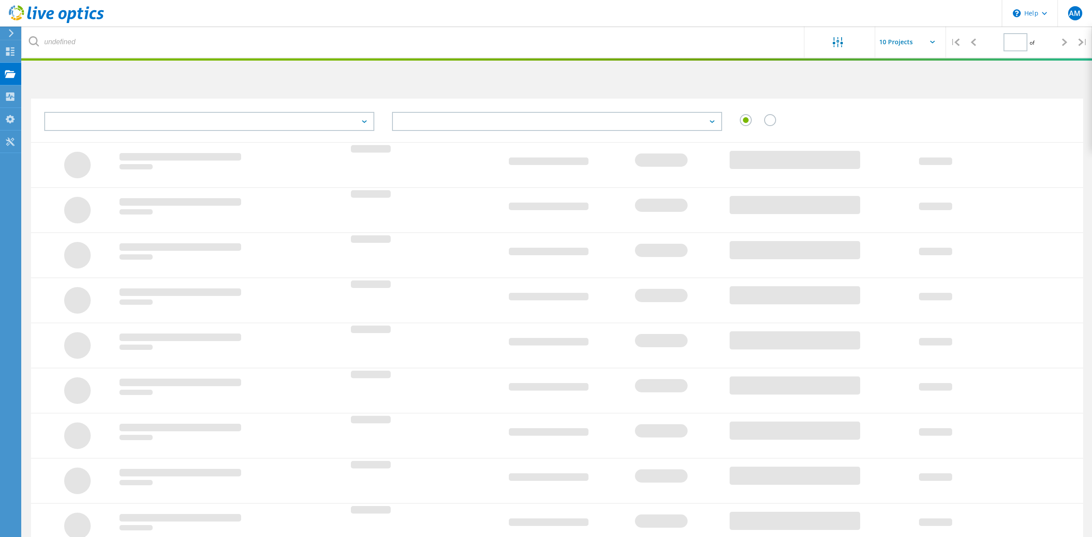
type input "1"
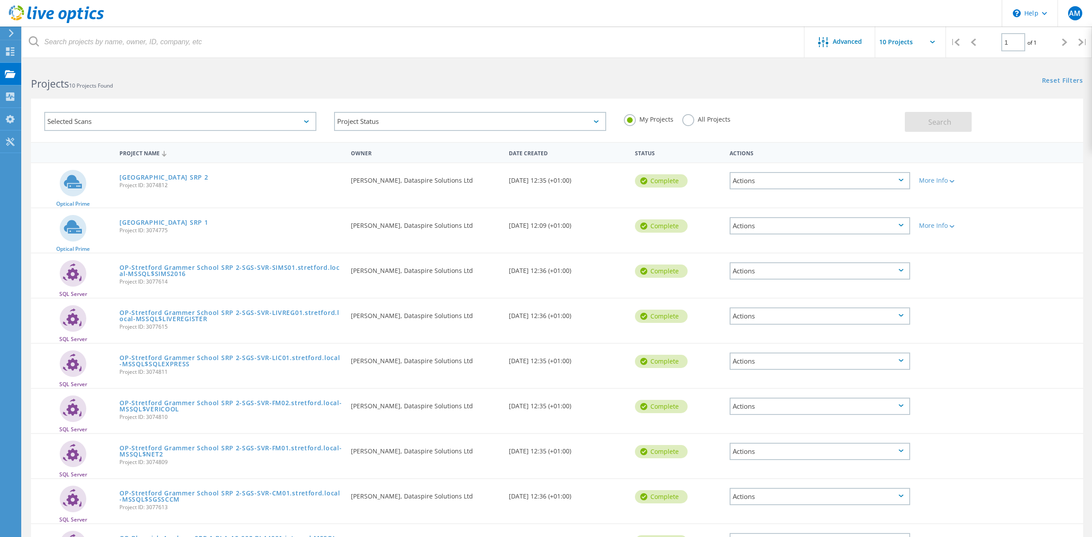
click at [905, 179] on div "Actions" at bounding box center [820, 180] width 181 height 17
click at [800, 158] on div "View Project" at bounding box center [820, 161] width 179 height 14
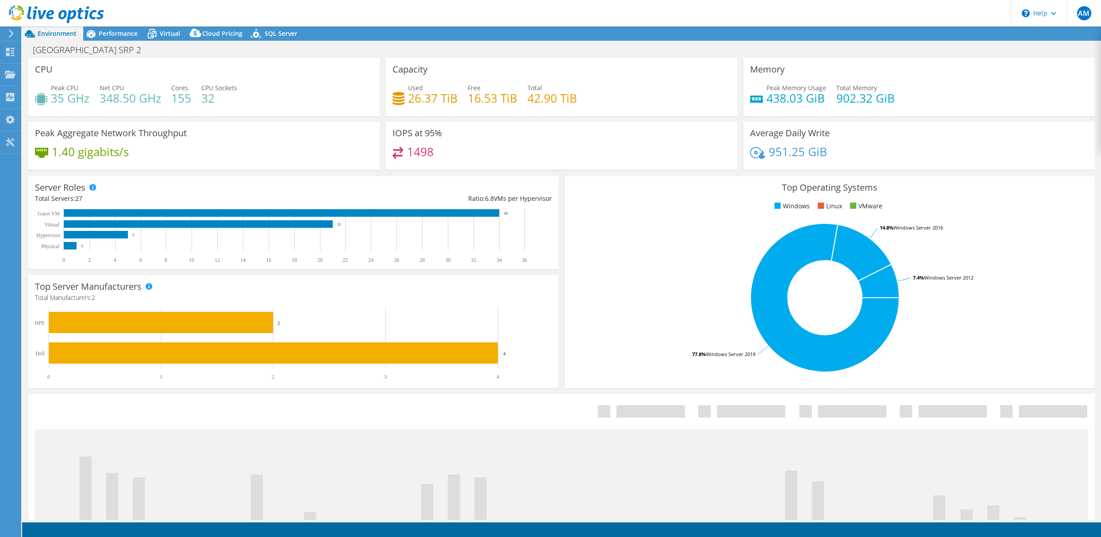
select select "USD"
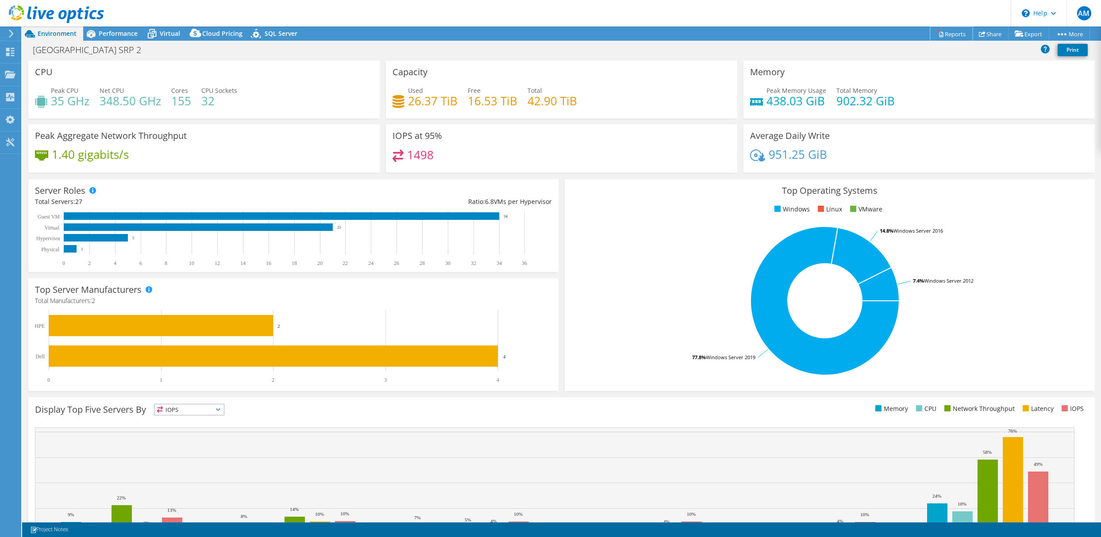
click at [949, 32] on link "Reports" at bounding box center [951, 34] width 42 height 14
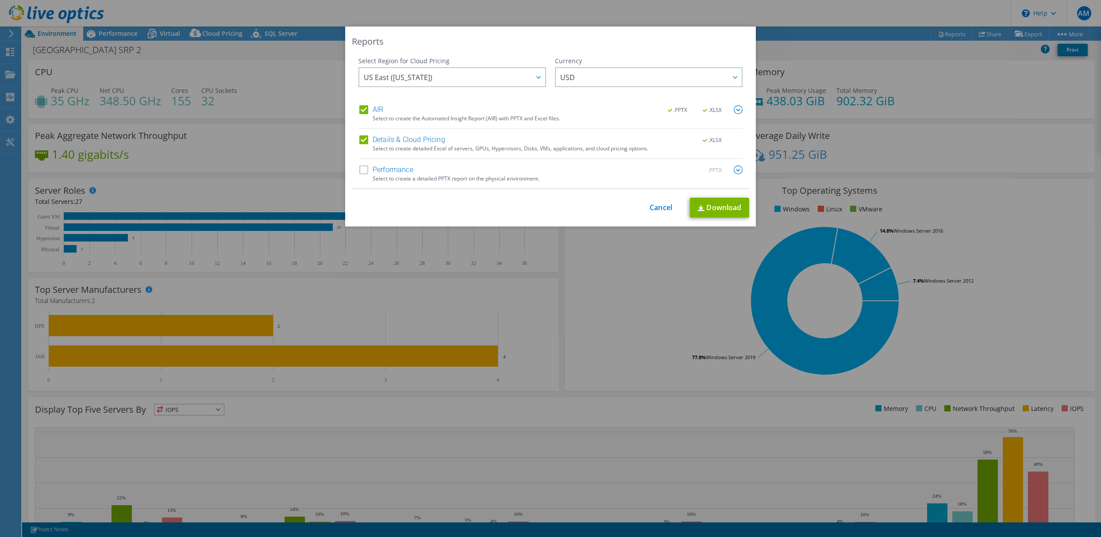
click at [363, 107] on label "AIR" at bounding box center [371, 109] width 24 height 9
click at [0, 0] on input "AIR" at bounding box center [0, 0] width 0 height 0
click at [717, 208] on link "Download" at bounding box center [719, 208] width 59 height 20
drag, startPoint x: 663, startPoint y: 207, endPoint x: 667, endPoint y: 207, distance: 4.9
click at [663, 207] on link "Cancel" at bounding box center [661, 208] width 23 height 8
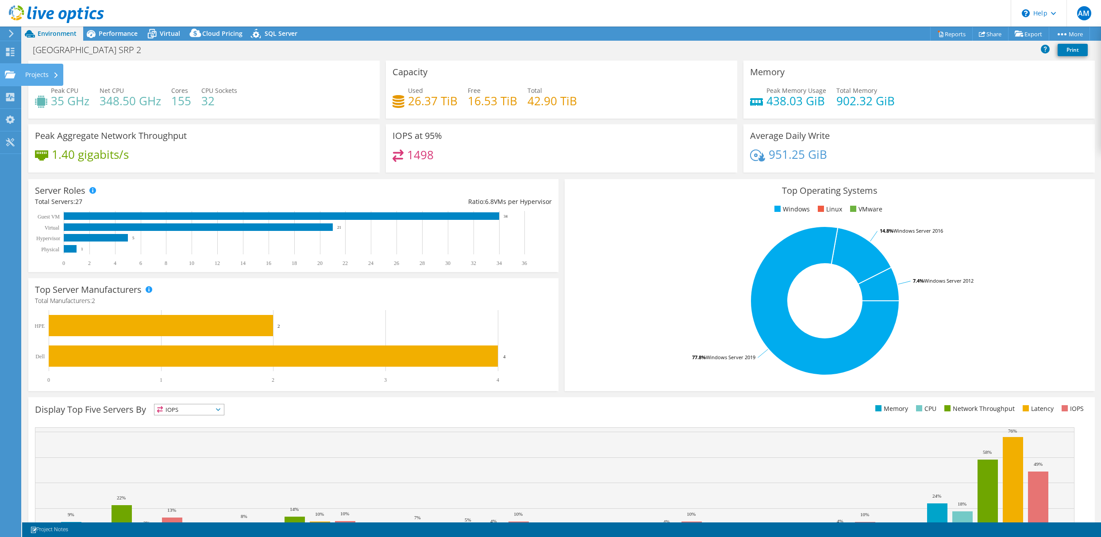
click at [35, 73] on div "Projects" at bounding box center [42, 75] width 42 height 22
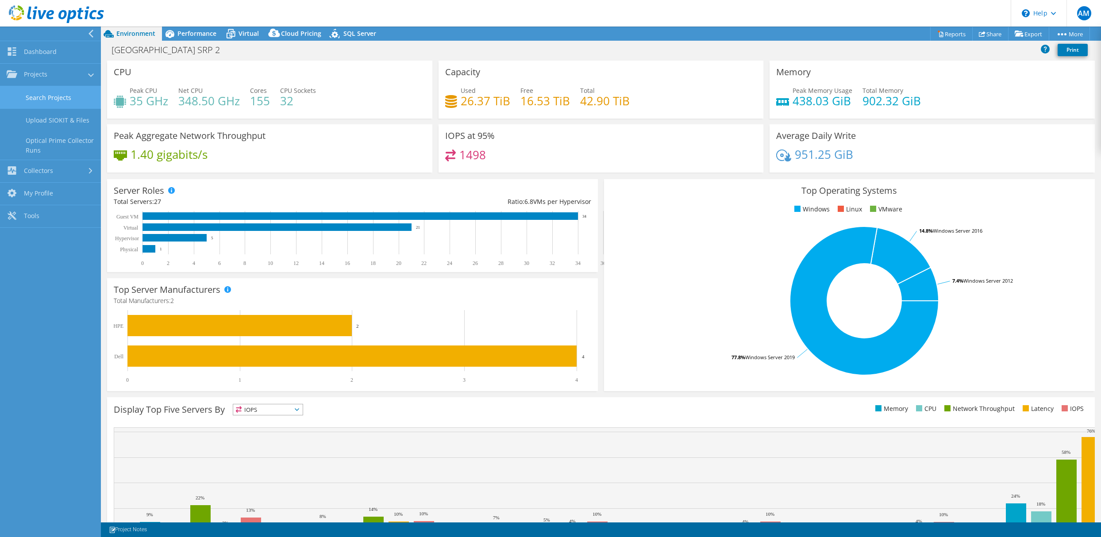
click at [35, 92] on link "Search Projects" at bounding box center [50, 97] width 101 height 23
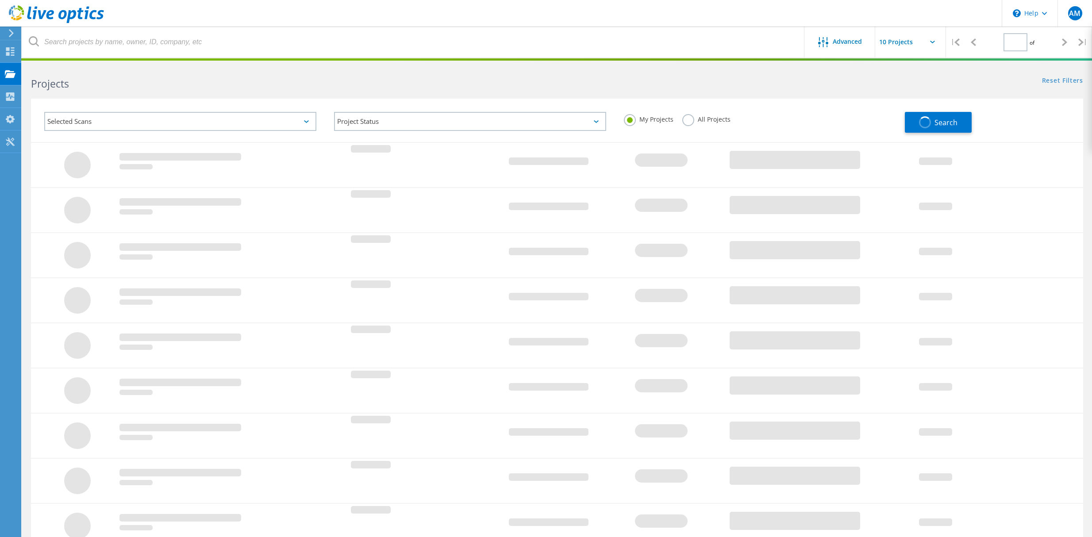
type input "1"
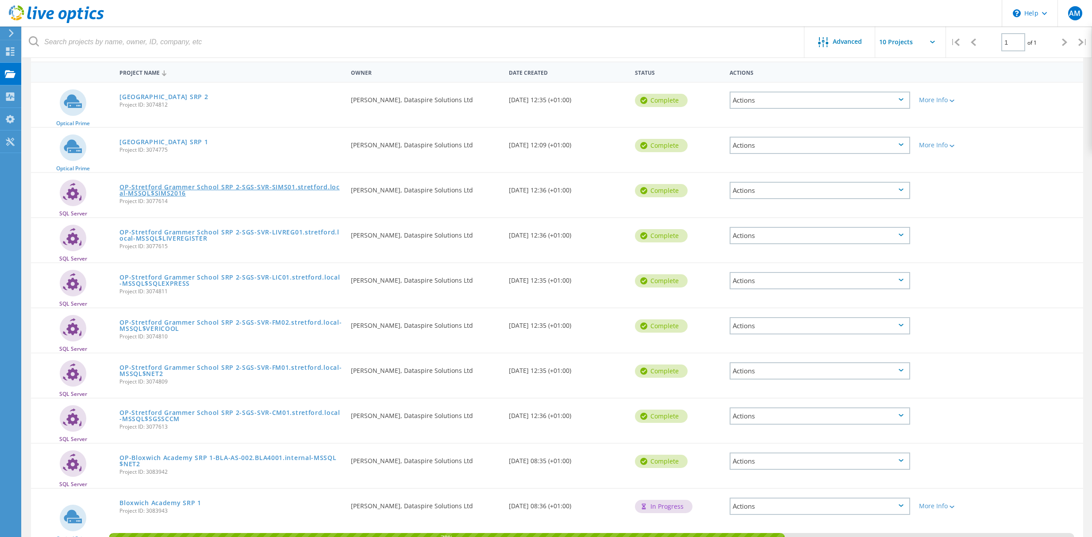
scroll to position [126, 0]
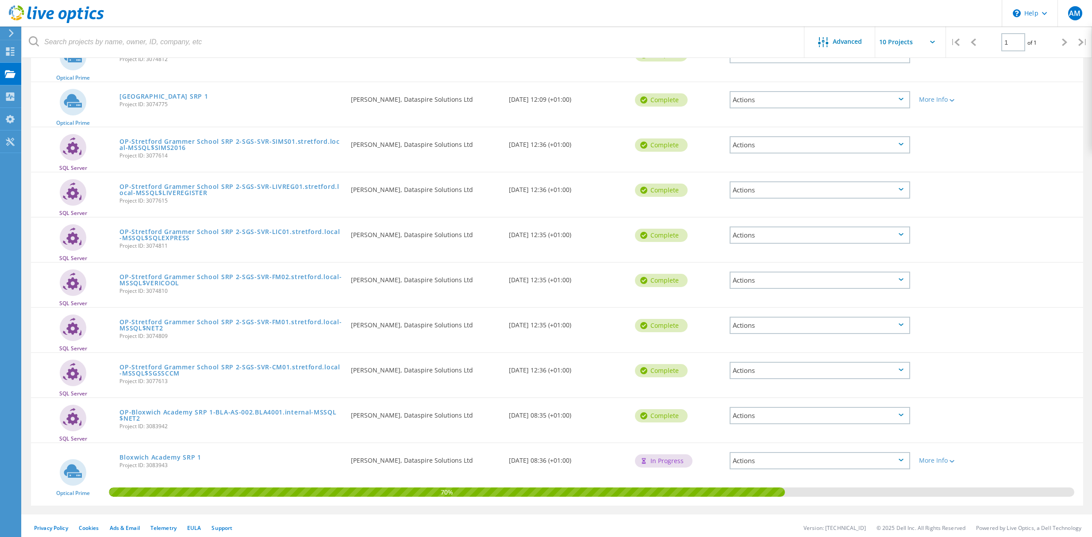
click at [903, 461] on div "Actions" at bounding box center [820, 460] width 181 height 17
click at [827, 440] on div "View Project" at bounding box center [820, 447] width 179 height 14
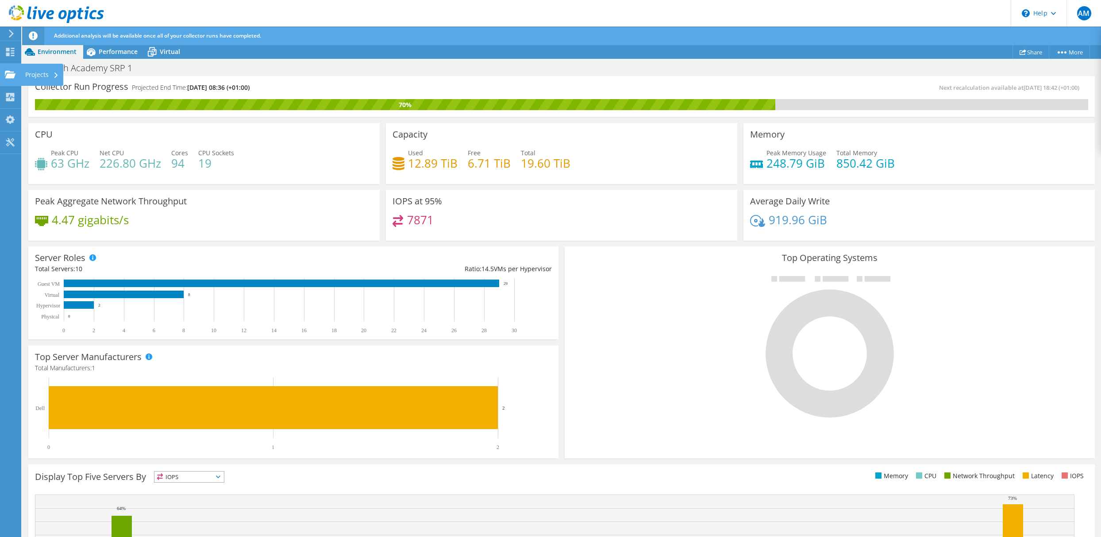
click at [41, 74] on div "Projects" at bounding box center [42, 75] width 42 height 22
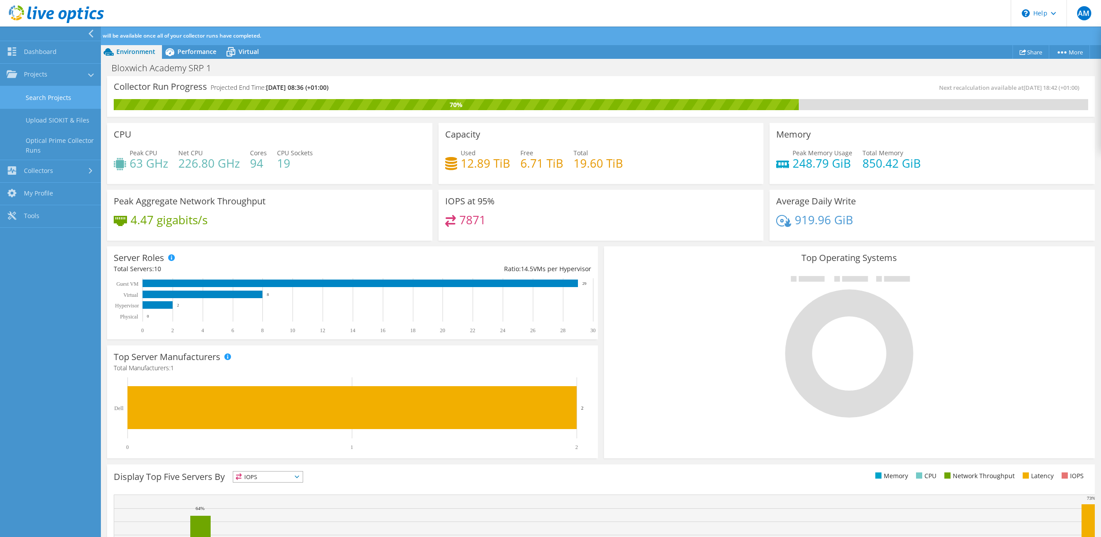
click at [31, 93] on link "Search Projects" at bounding box center [50, 97] width 101 height 23
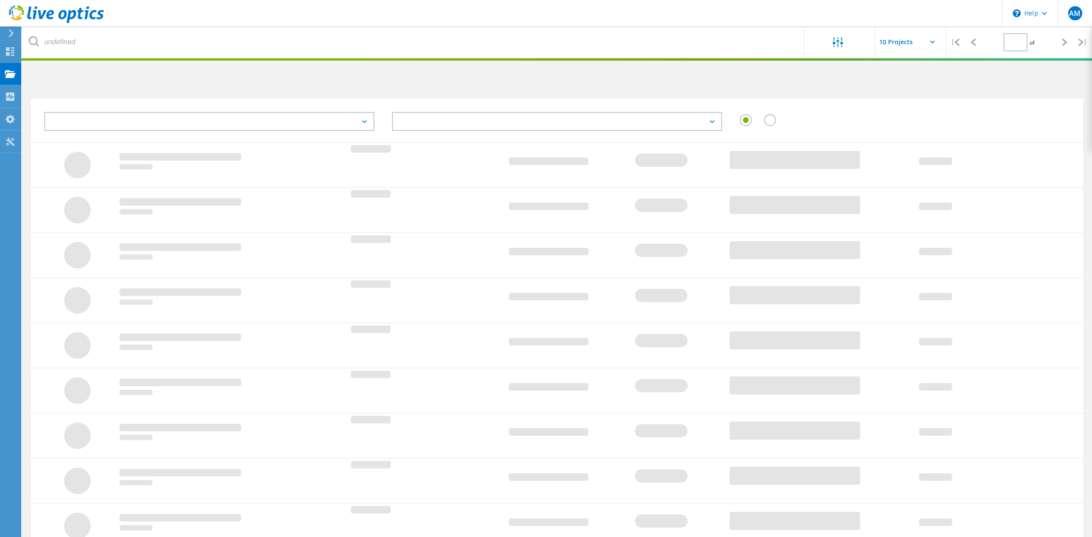
type input "1"
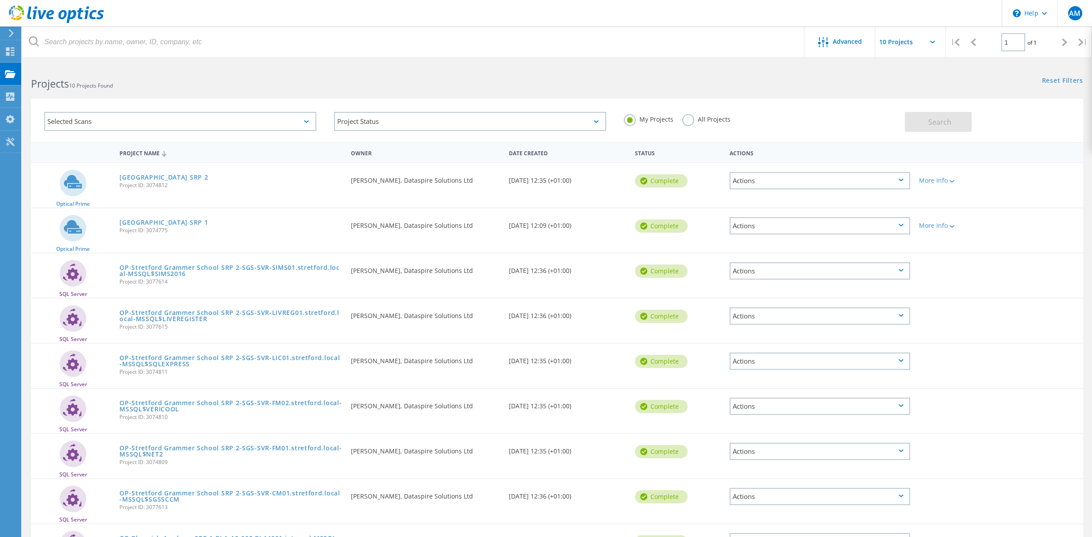
click at [902, 179] on icon at bounding box center [901, 180] width 5 height 3
click at [877, 161] on div "View Project" at bounding box center [820, 161] width 179 height 14
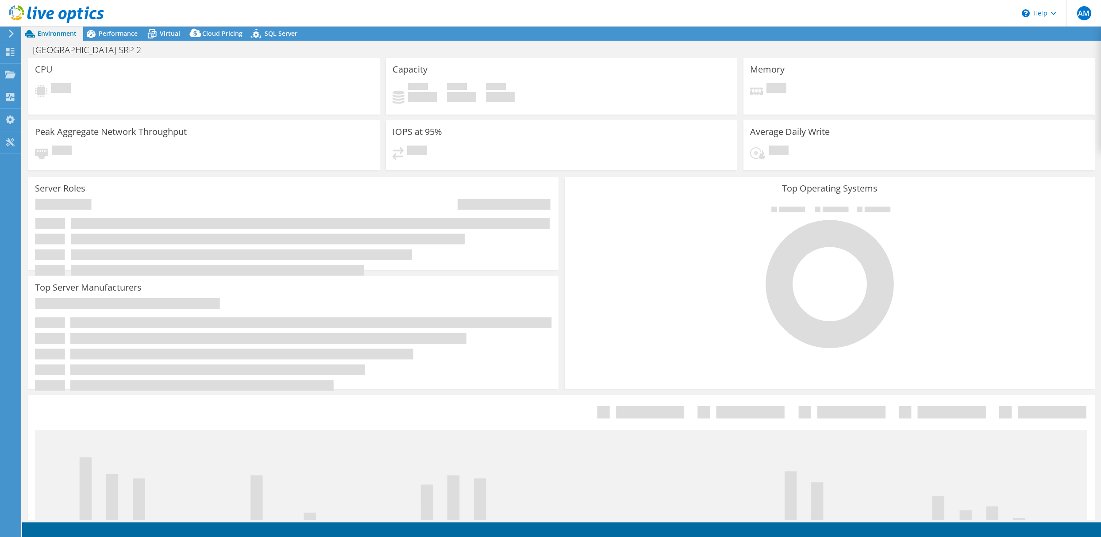
select select "USD"
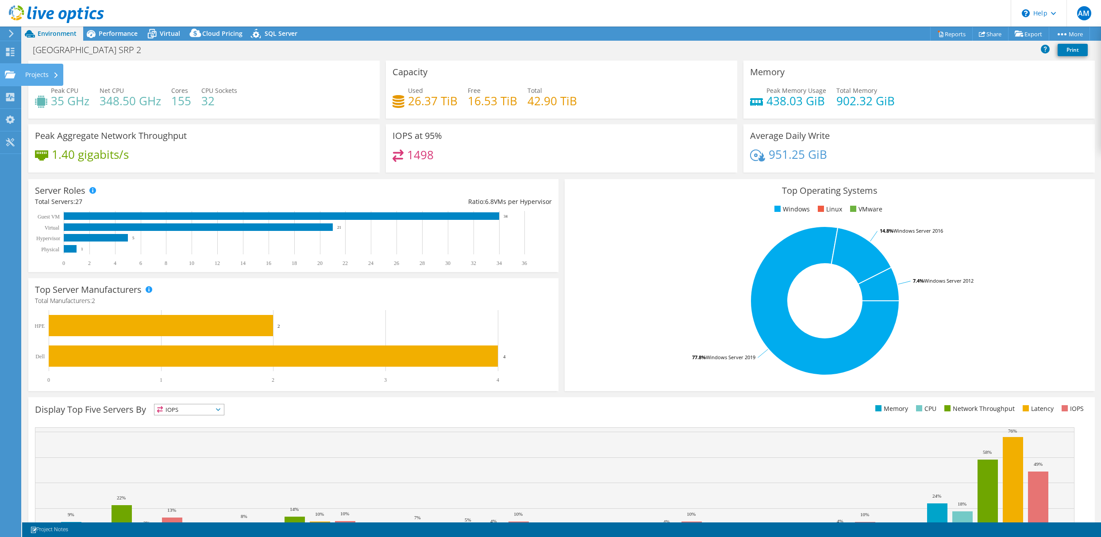
click at [35, 72] on div "Projects" at bounding box center [42, 75] width 42 height 22
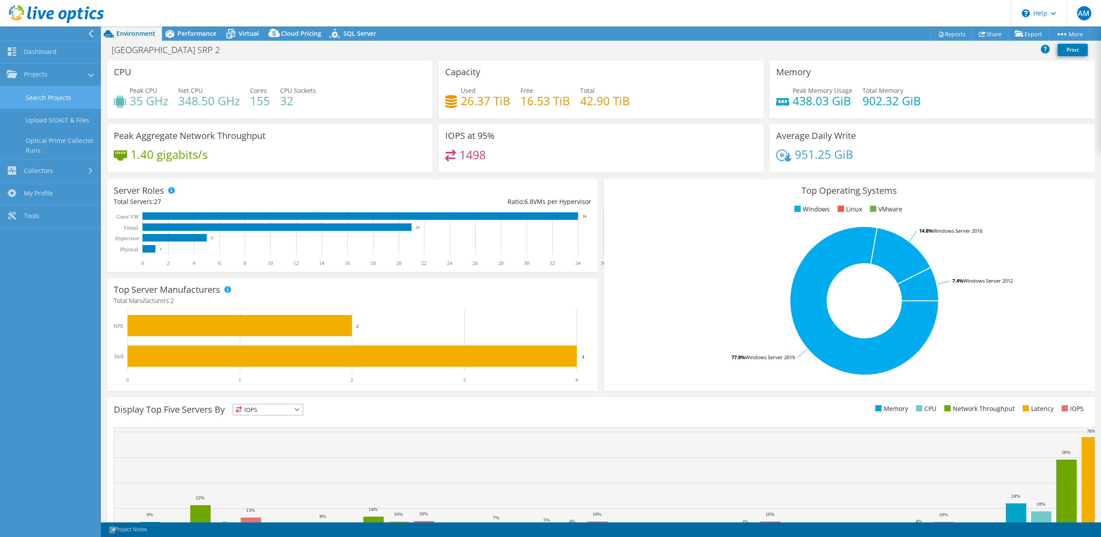
click at [50, 91] on link "Search Projects" at bounding box center [50, 97] width 101 height 23
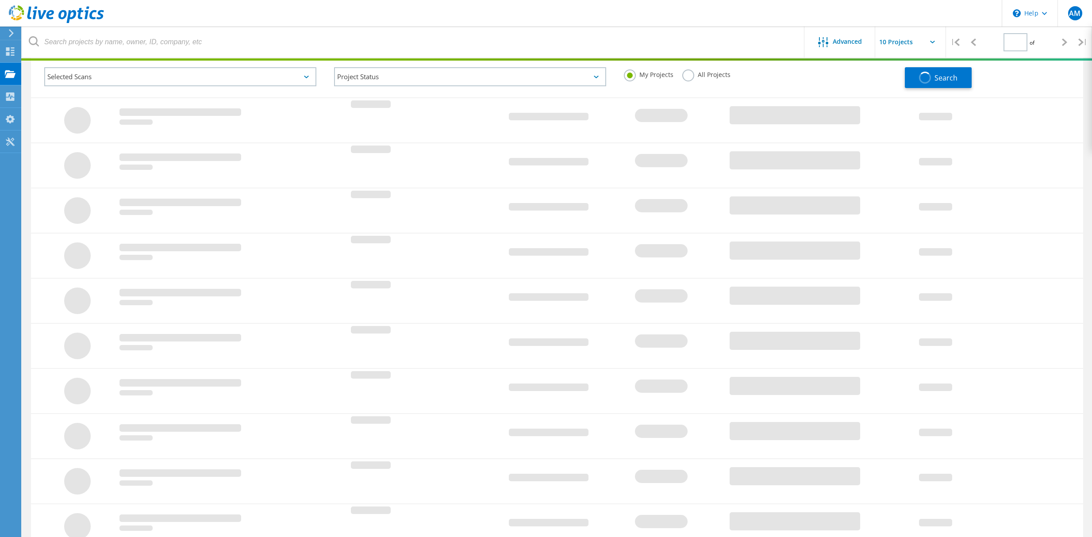
scroll to position [88, 0]
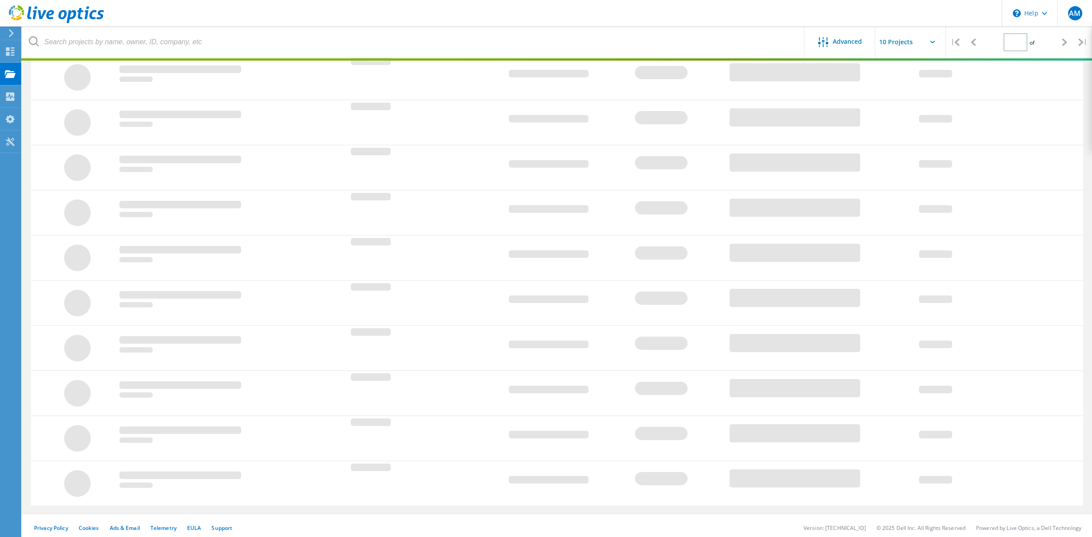
type input "1"
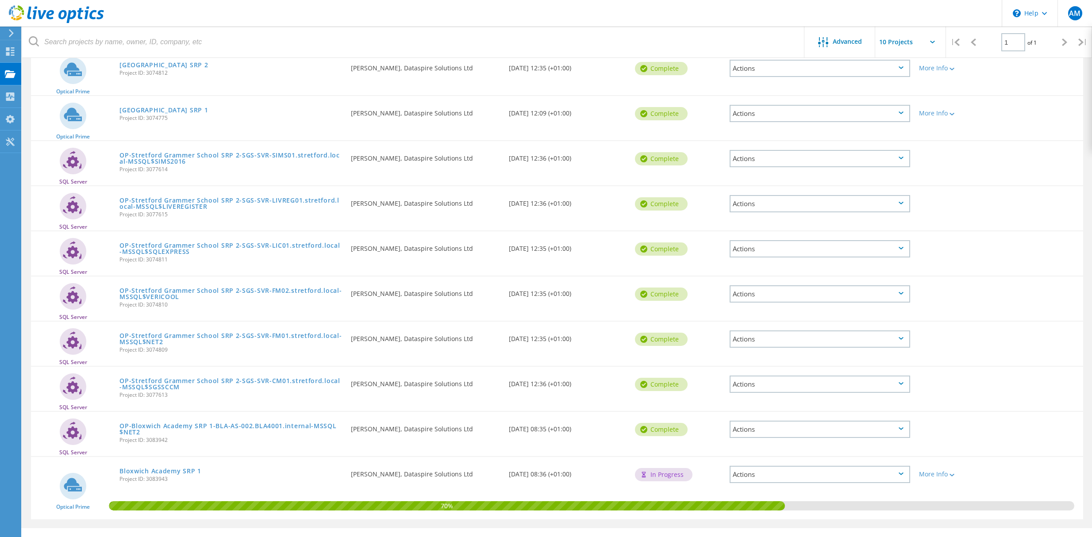
scroll to position [126, 0]
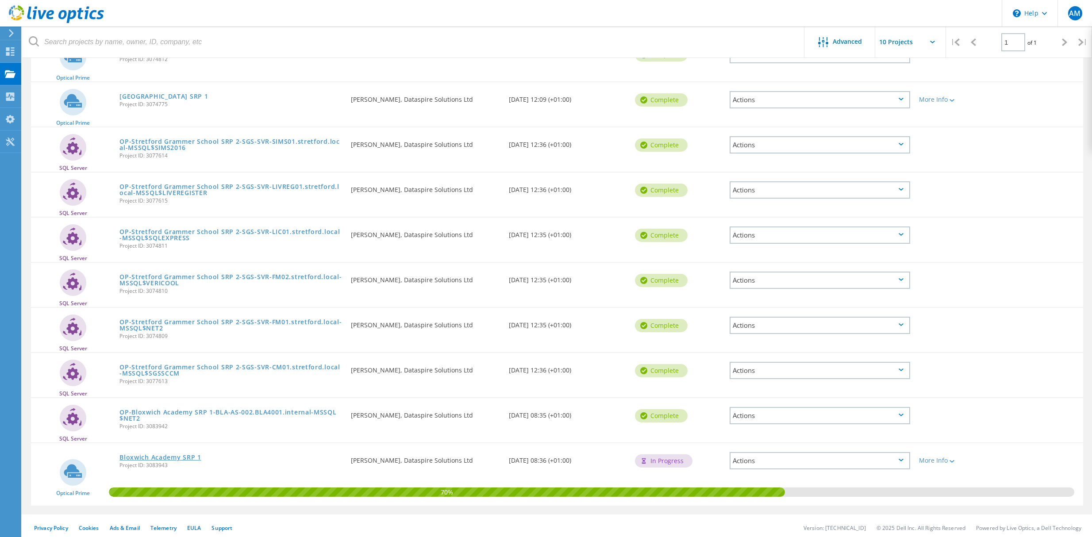
click at [167, 455] on link "Bloxwich Academy SRP 1" at bounding box center [160, 458] width 81 height 6
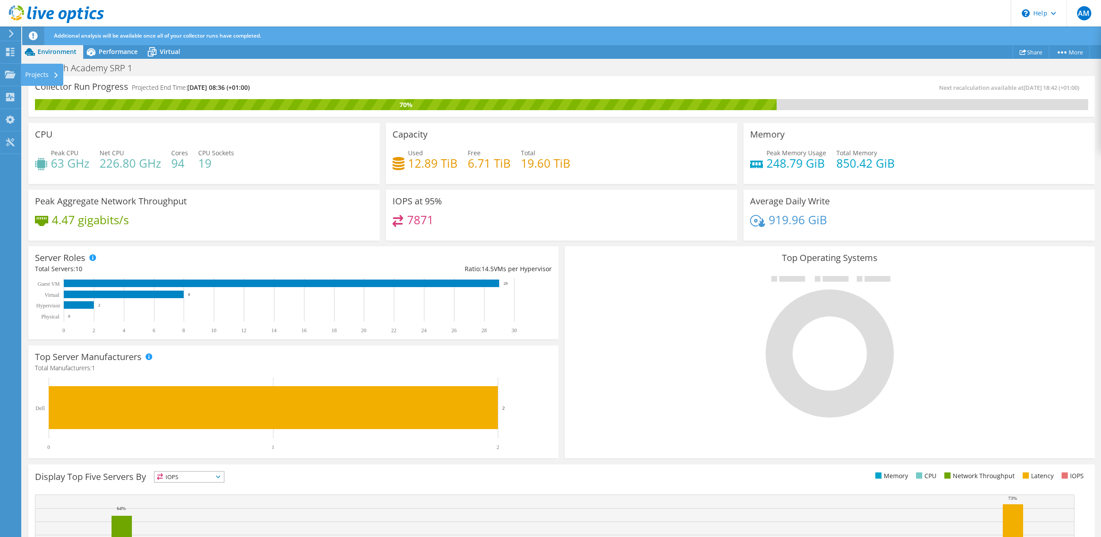
drag, startPoint x: 9, startPoint y: 73, endPoint x: 36, endPoint y: 76, distance: 27.2
click at [9, 73] on icon at bounding box center [10, 74] width 11 height 8
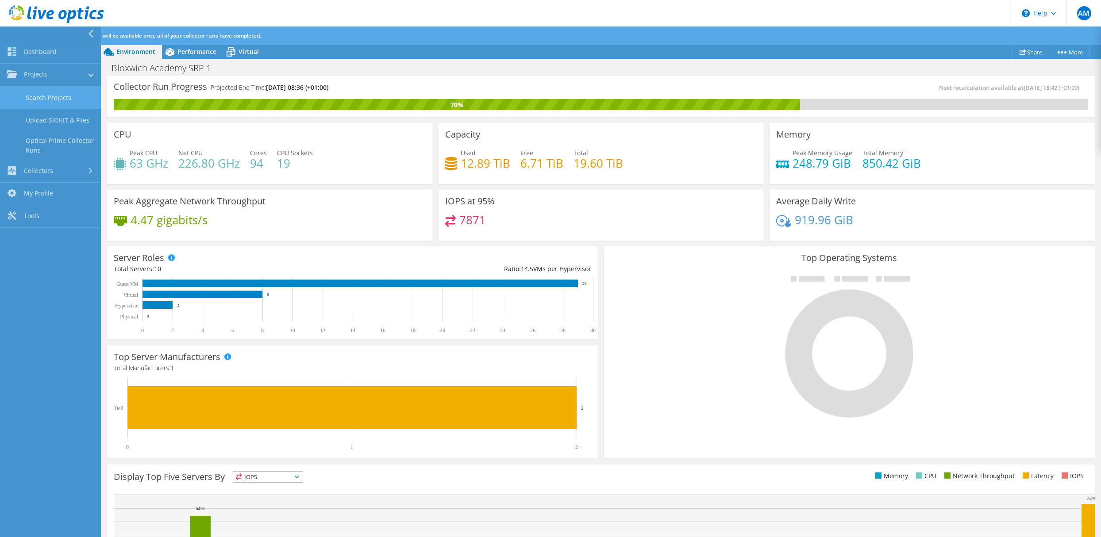
click at [55, 97] on link "Search Projects" at bounding box center [50, 97] width 101 height 23
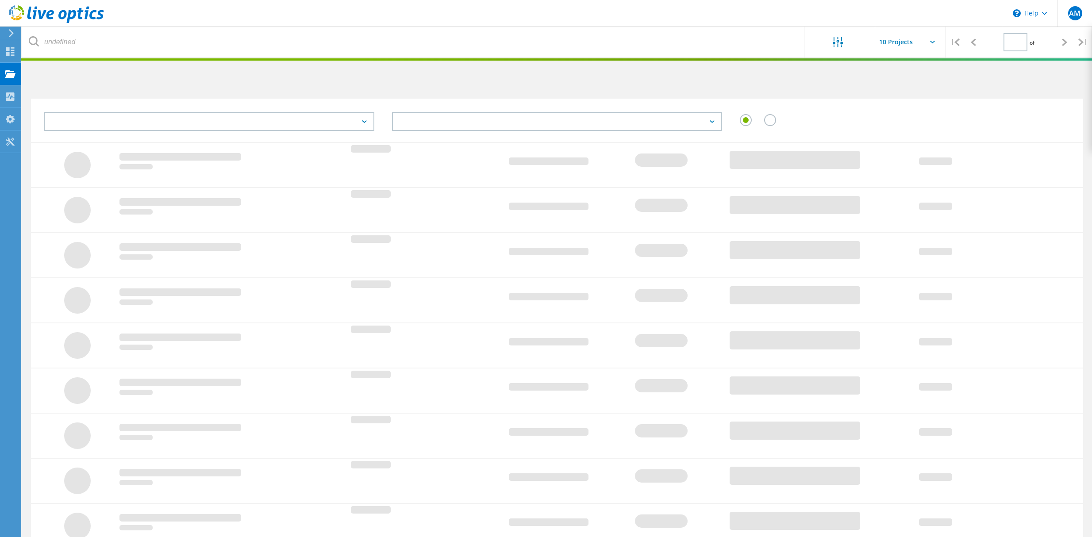
type input "1"
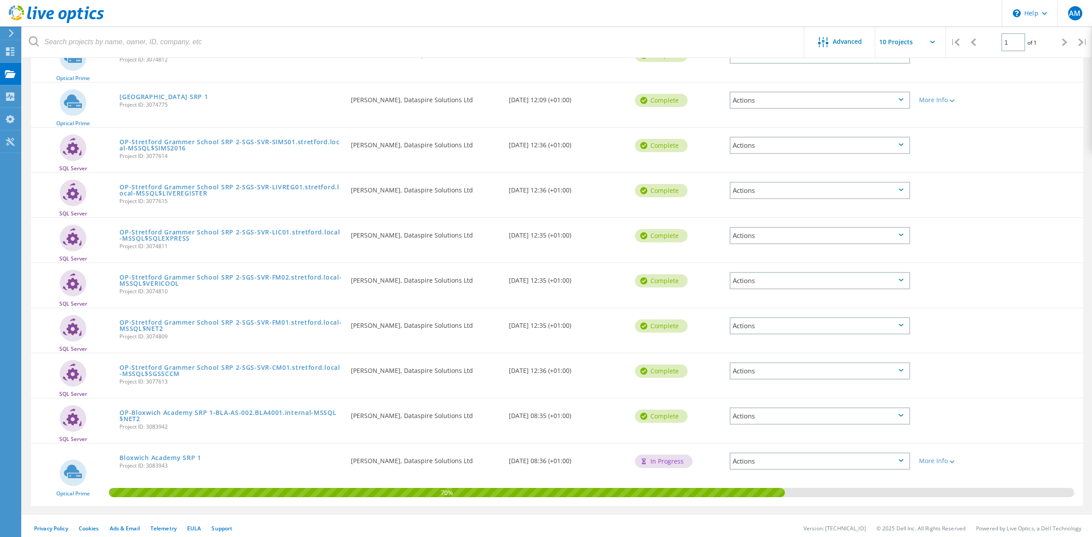
scroll to position [126, 0]
click at [897, 413] on div "Actions" at bounding box center [820, 415] width 181 height 17
click at [1013, 318] on div "SQL Server OP-Stretford Grammer School SRP 2-SGS-SVR-FM01.stretford.local-MSSQL…" at bounding box center [557, 330] width 1053 height 44
click at [155, 455] on link "Bloxwich Academy SRP 1" at bounding box center [160, 458] width 81 height 6
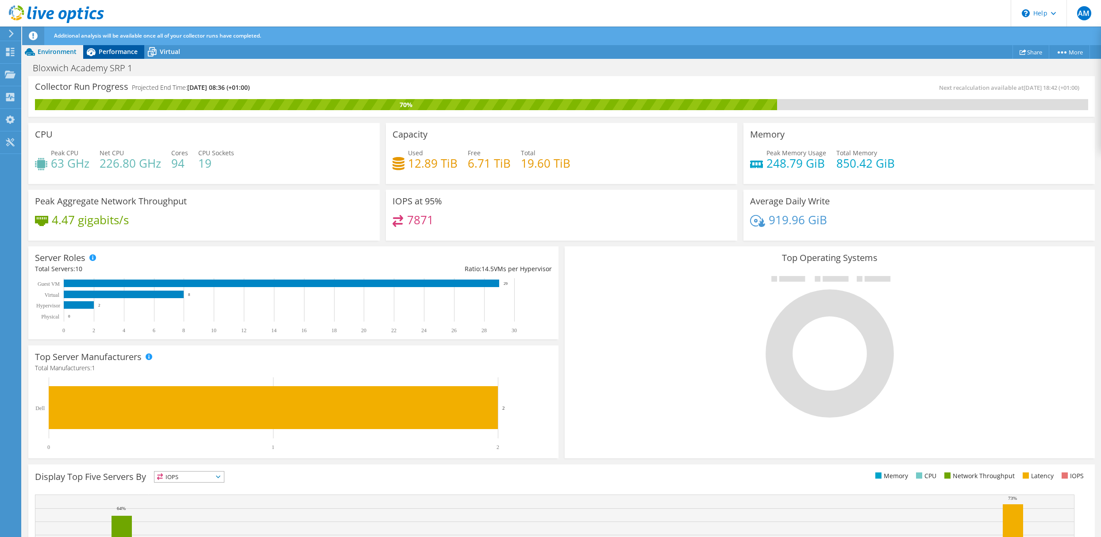
click at [117, 50] on span "Performance" at bounding box center [118, 51] width 39 height 8
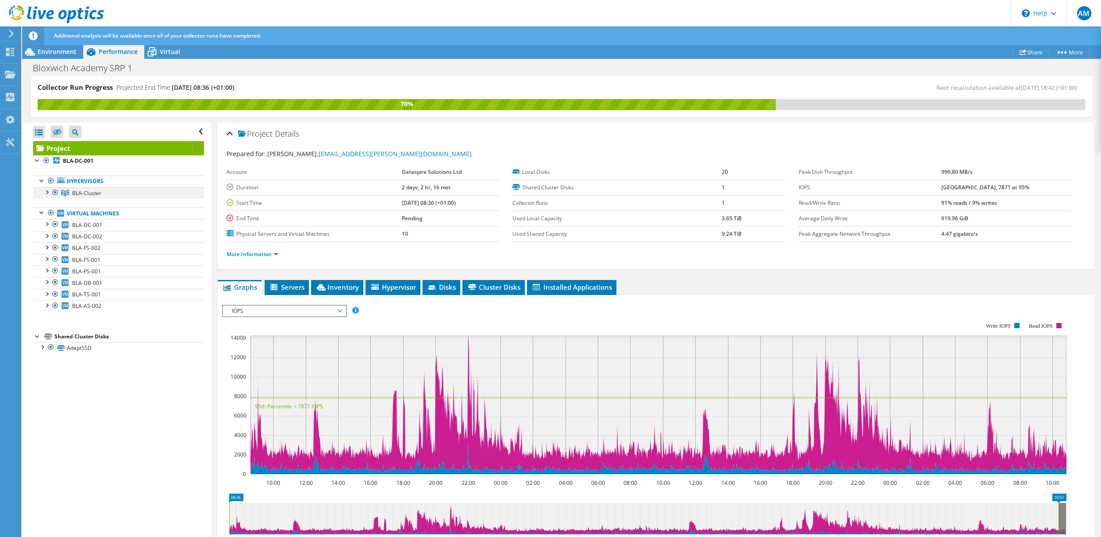
click at [44, 192] on div at bounding box center [46, 191] width 9 height 9
click at [50, 204] on div at bounding box center [50, 203] width 9 height 9
click at [54, 254] on div at bounding box center [50, 249] width 9 height 9
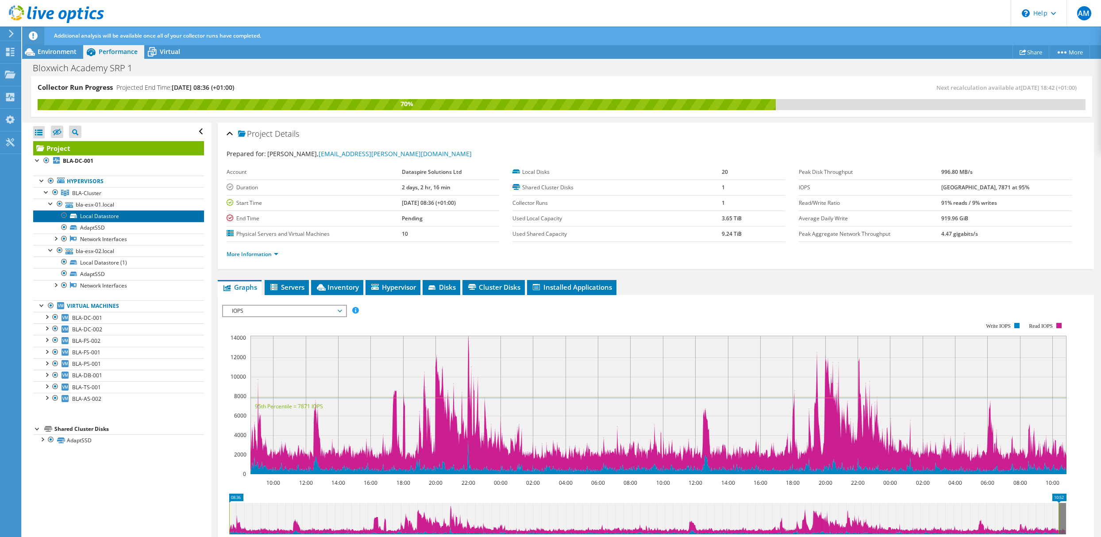
click at [111, 218] on link "Local Datastore" at bounding box center [118, 216] width 171 height 12
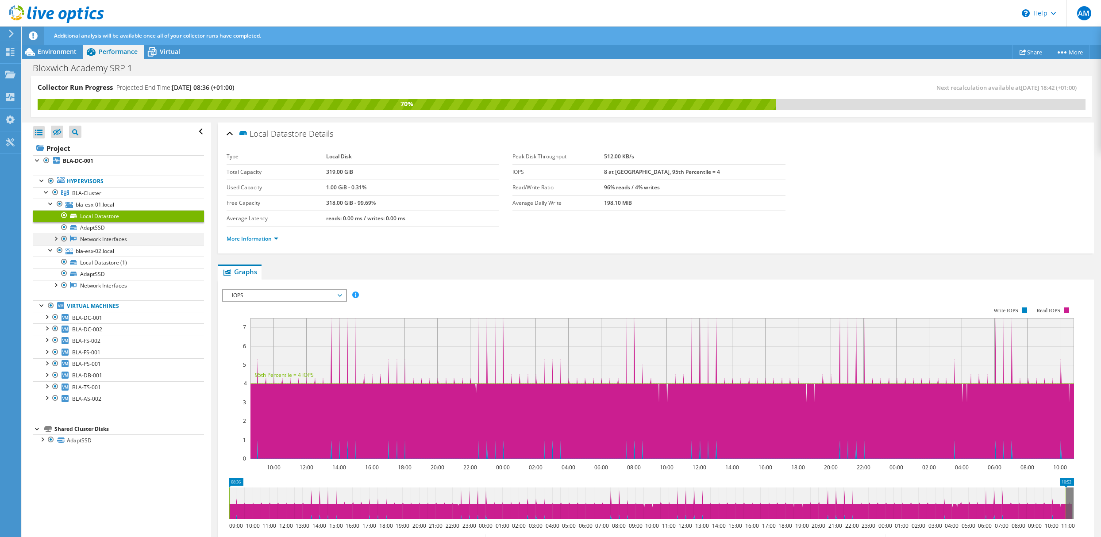
click at [55, 239] on div at bounding box center [55, 238] width 9 height 9
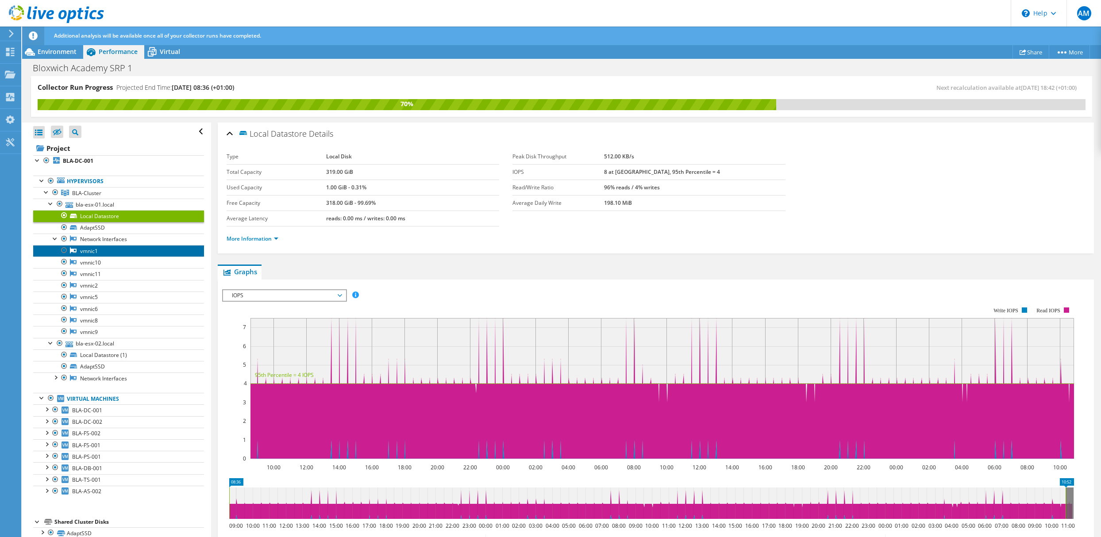
click at [91, 252] on link "vmnic1" at bounding box center [118, 251] width 171 height 12
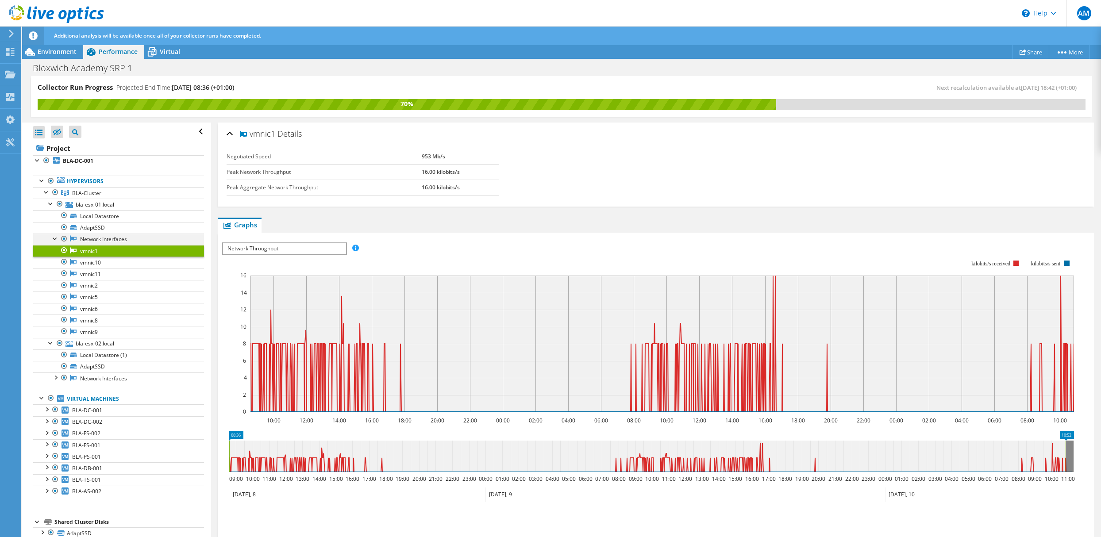
click at [54, 239] on div at bounding box center [55, 238] width 9 height 9
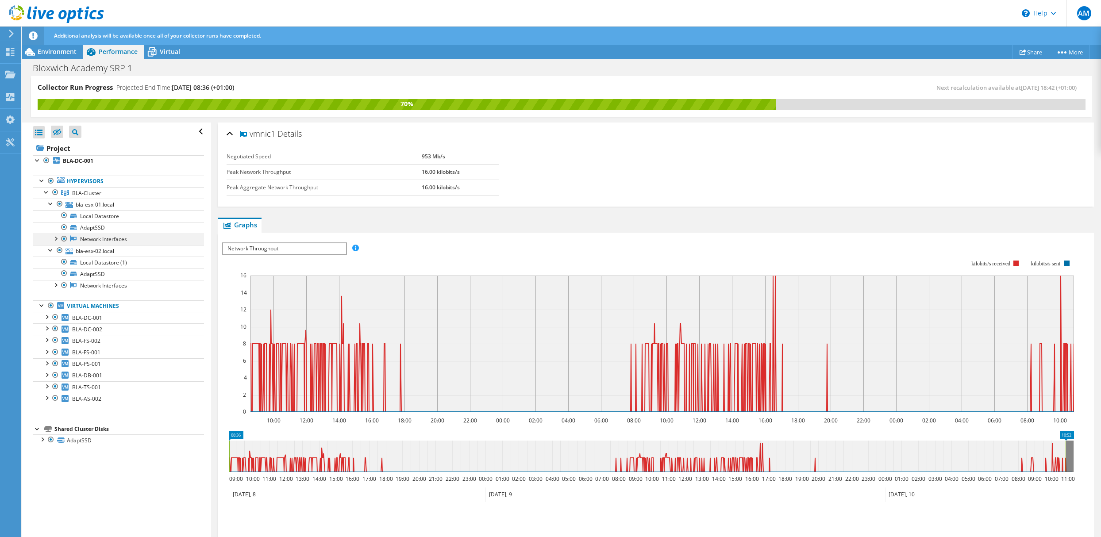
click at [54, 239] on div at bounding box center [55, 238] width 9 height 9
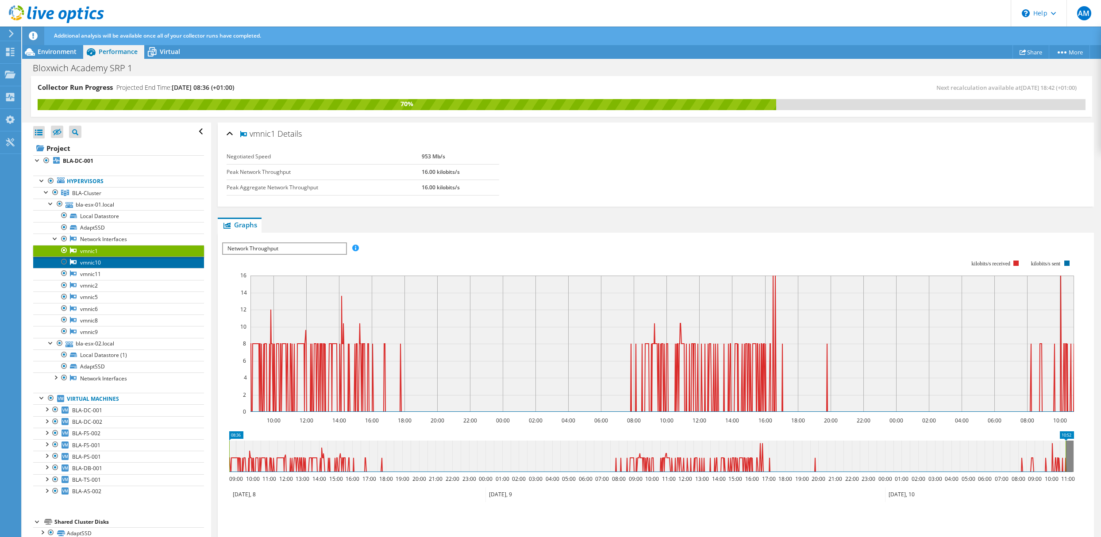
click at [93, 264] on link "vmnic10" at bounding box center [118, 263] width 171 height 12
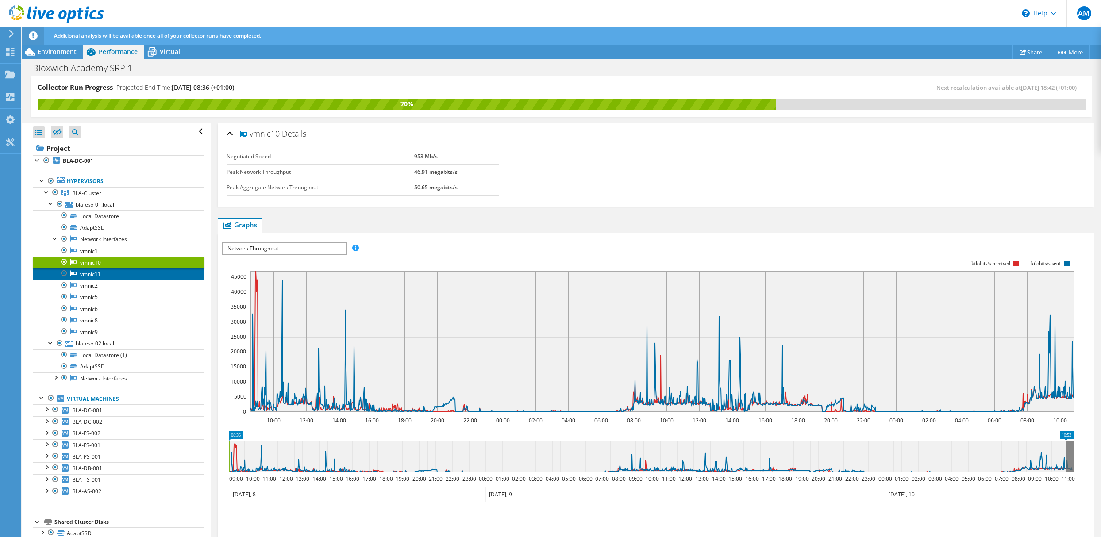
click at [84, 275] on link "vmnic11" at bounding box center [118, 274] width 171 height 12
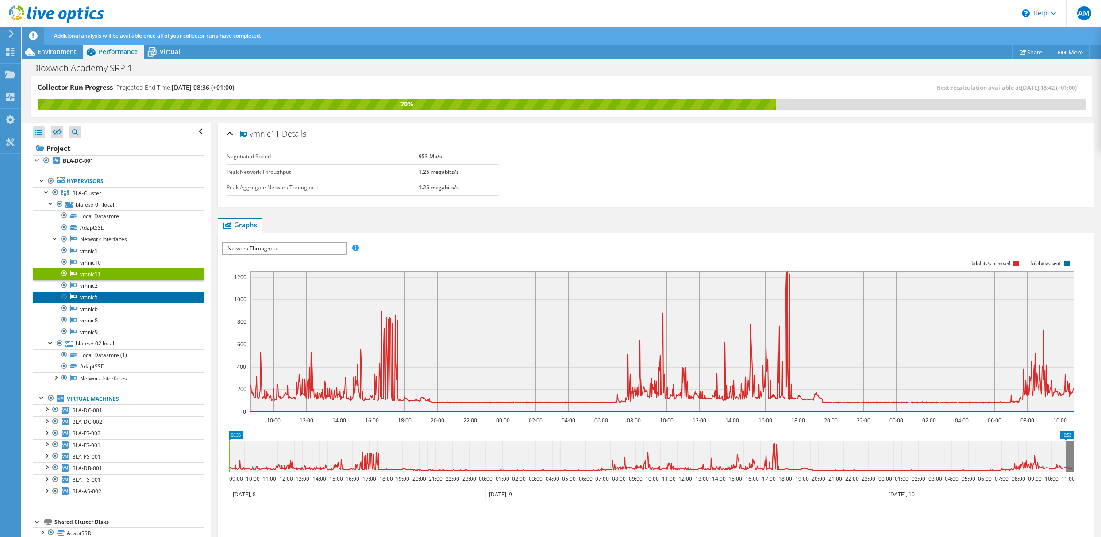
click at [78, 296] on link "vmnic5" at bounding box center [118, 298] width 171 height 12
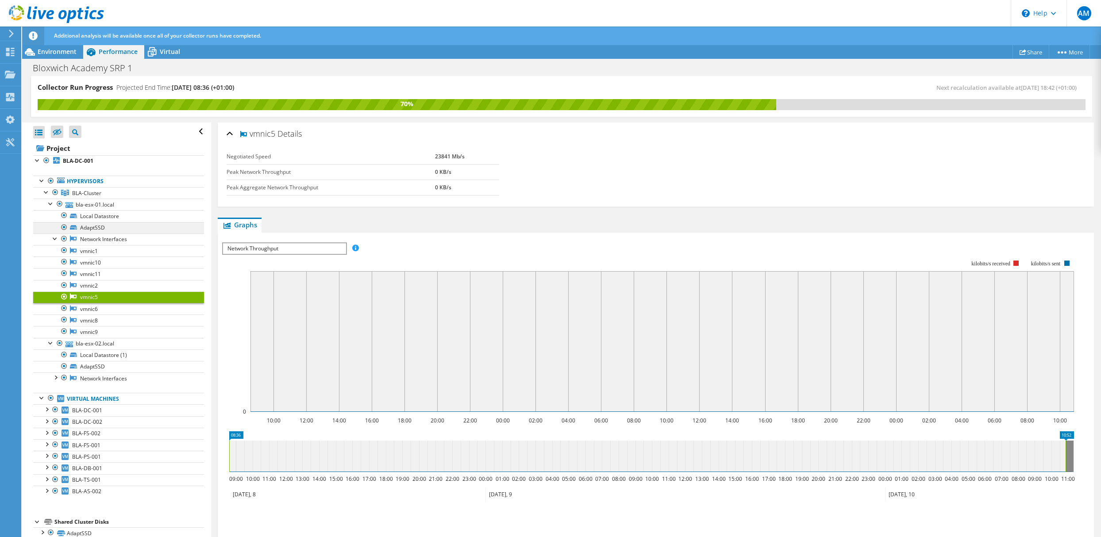
click at [52, 239] on div at bounding box center [55, 238] width 9 height 9
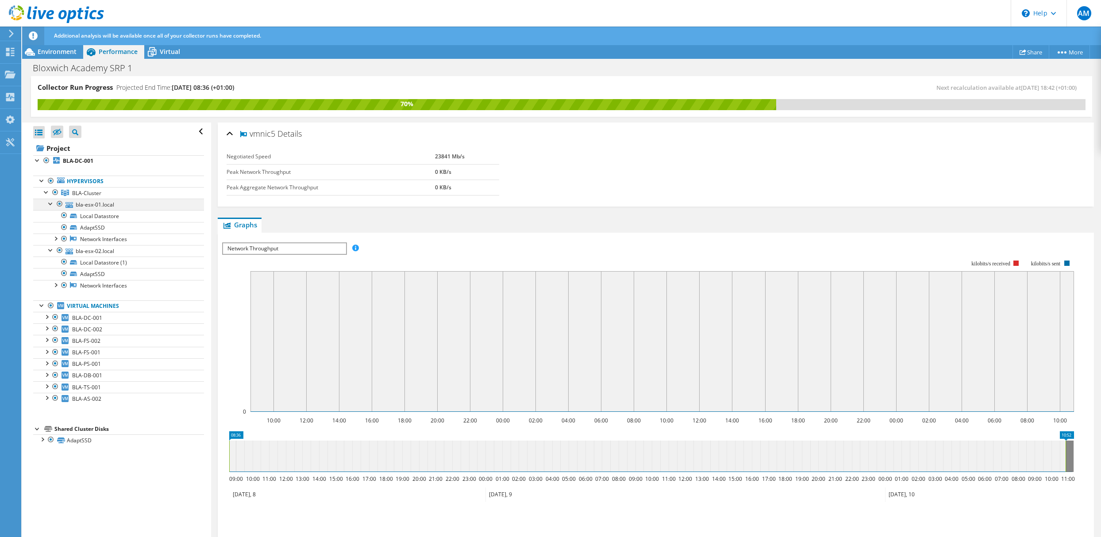
click at [47, 205] on div at bounding box center [50, 203] width 9 height 9
click at [52, 205] on div at bounding box center [50, 203] width 9 height 9
click at [50, 204] on div at bounding box center [50, 203] width 9 height 9
click at [50, 215] on div at bounding box center [50, 214] width 9 height 9
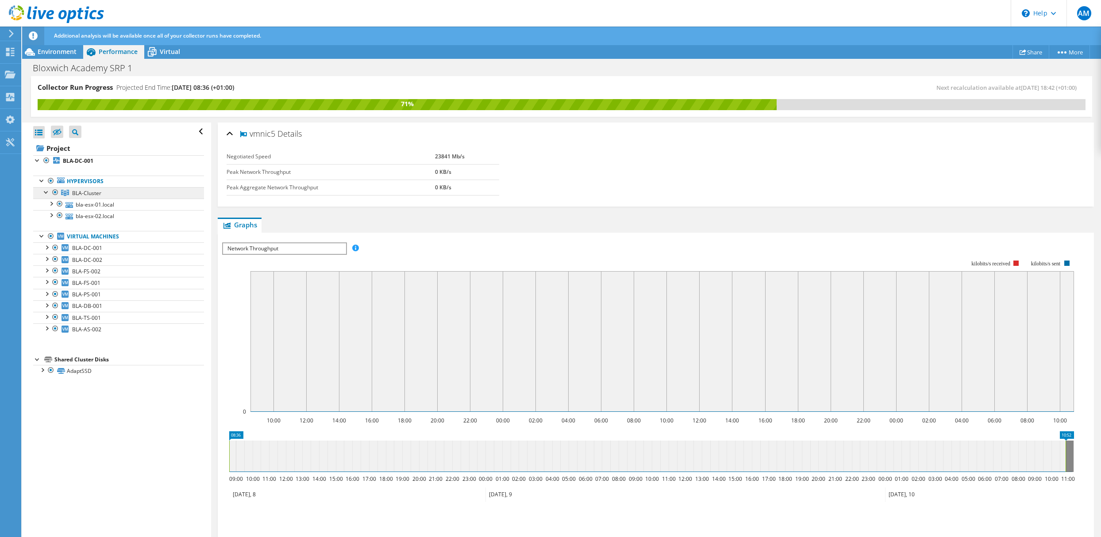
click at [87, 192] on span "BLA-Cluster" at bounding box center [86, 193] width 29 height 8
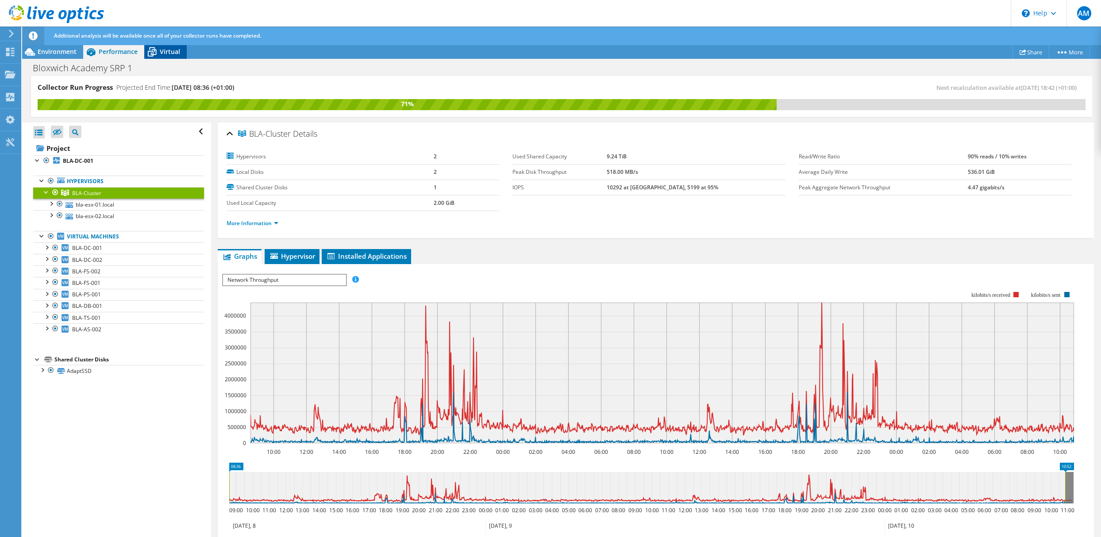
click at [179, 47] on span "Virtual" at bounding box center [170, 51] width 20 height 8
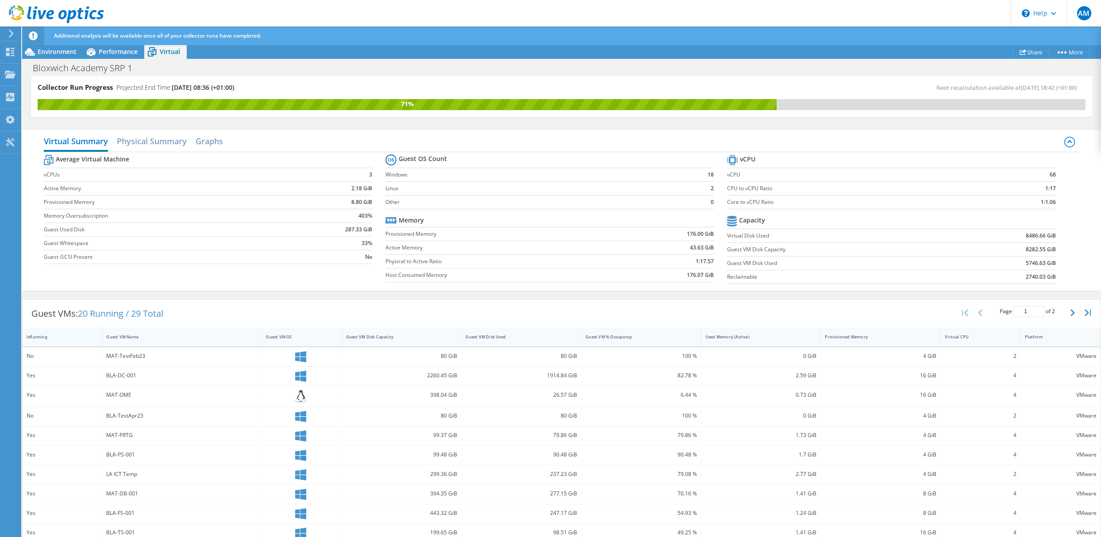
scroll to position [110, 0]
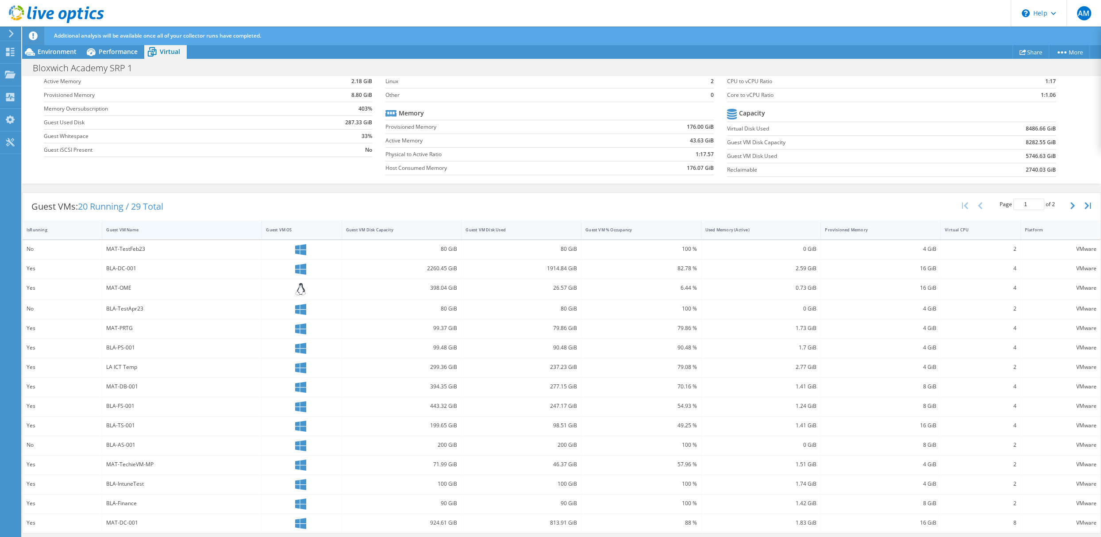
click at [123, 227] on div "Guest VM Name" at bounding box center [176, 230] width 141 height 6
drag, startPoint x: 125, startPoint y: 228, endPoint x: 135, endPoint y: 236, distance: 12.9
click at [126, 229] on div "Guest VM Name" at bounding box center [176, 232] width 141 height 6
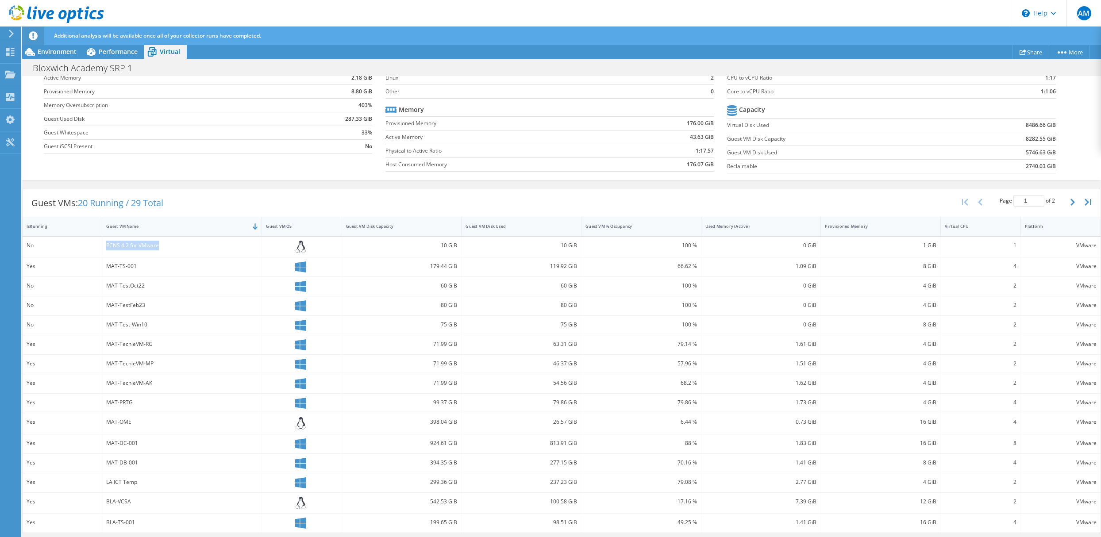
drag, startPoint x: 105, startPoint y: 243, endPoint x: 157, endPoint y: 246, distance: 51.4
click at [157, 246] on div "PCNS 4.2 for VMware" at bounding box center [181, 246] width 151 height 10
